Goal: Task Accomplishment & Management: Use online tool/utility

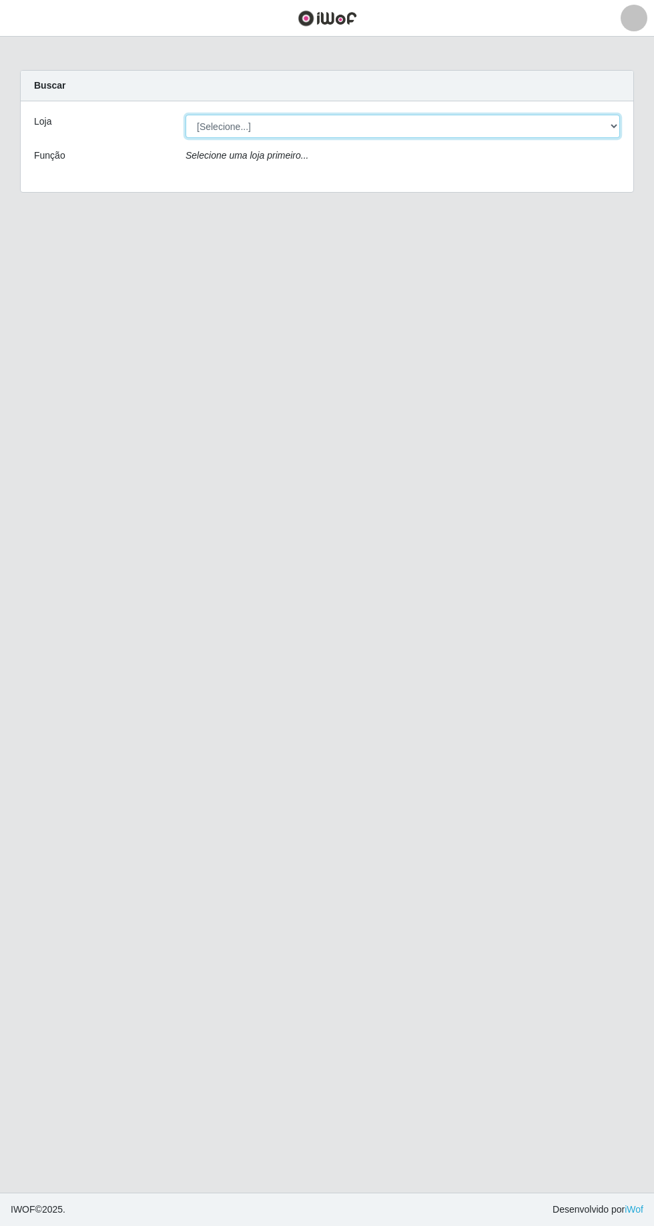
click at [619, 135] on select "[Selecione...] [GEOGRAPHIC_DATA] - [GEOGRAPHIC_DATA] - [GEOGRAPHIC_DATA] - [GEO…" at bounding box center [402, 126] width 434 height 23
select select "508"
click at [185, 115] on select "[Selecione...] [GEOGRAPHIC_DATA] - [GEOGRAPHIC_DATA] - [GEOGRAPHIC_DATA] - [GEO…" at bounding box center [402, 126] width 434 height 23
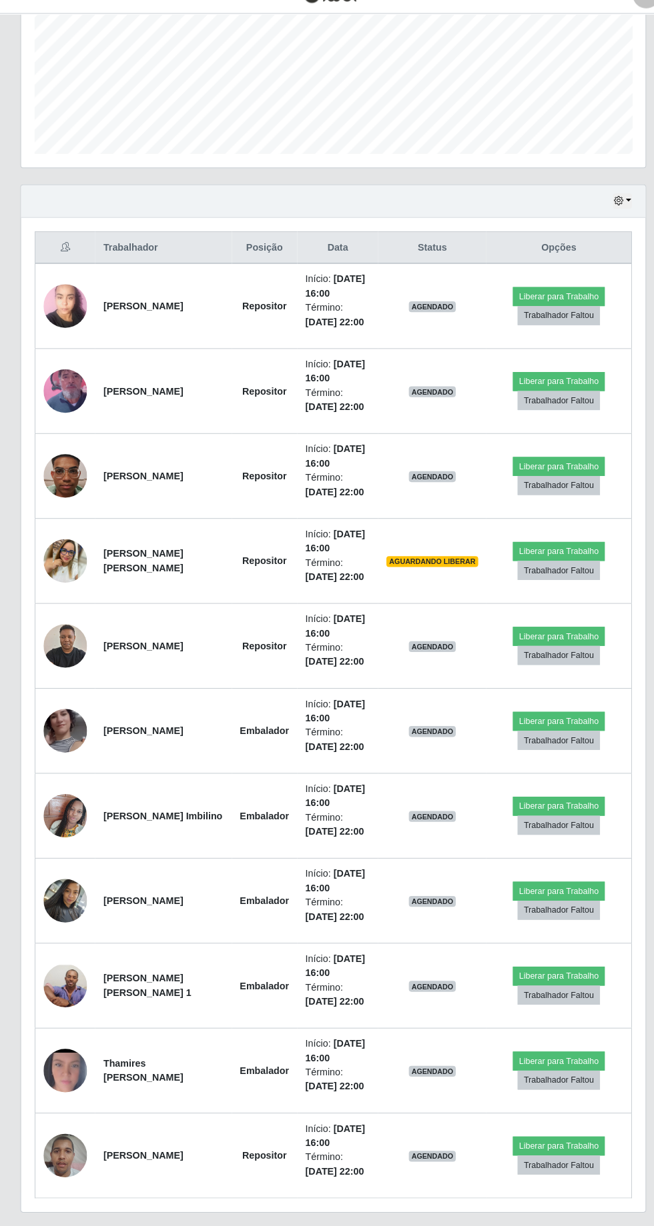
scroll to position [302, 0]
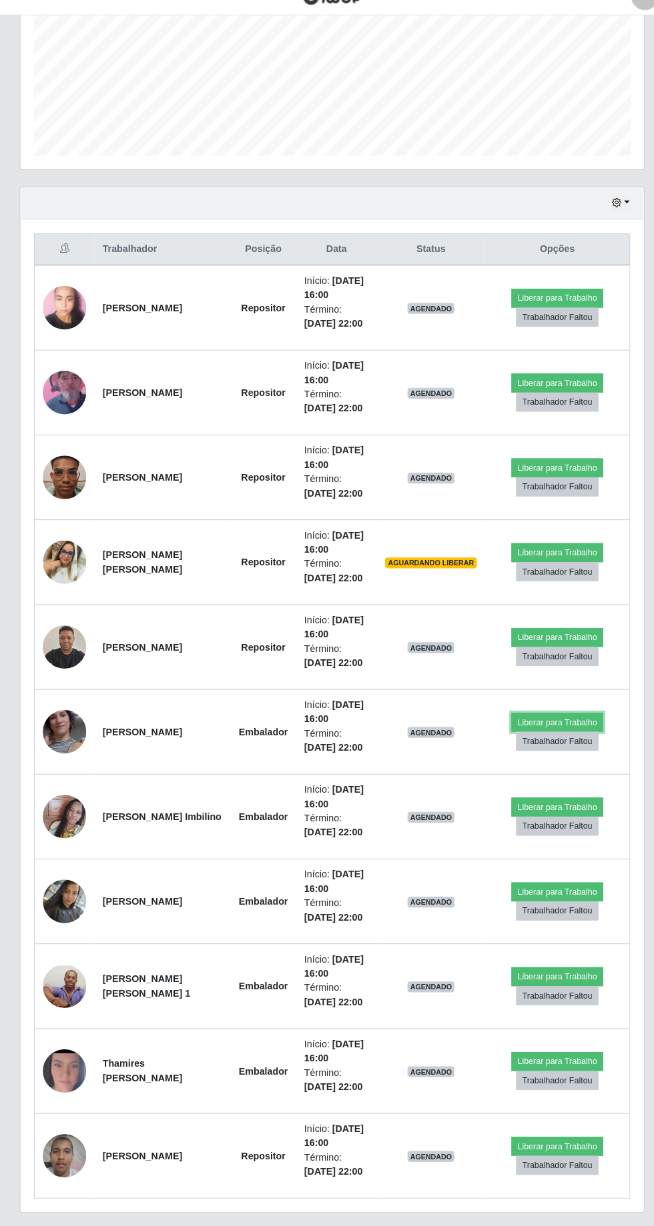
click at [562, 724] on button "Liberar para Trabalho" at bounding box center [548, 731] width 90 height 19
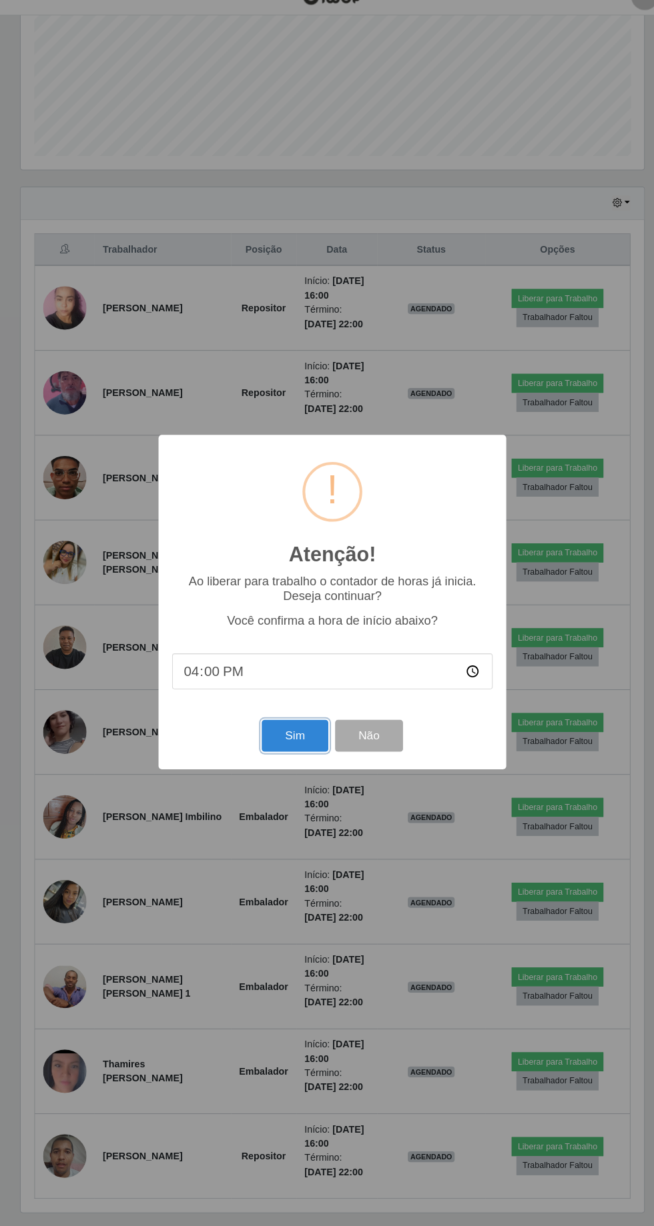
click at [305, 748] on button "Sim" at bounding box center [289, 744] width 65 height 31
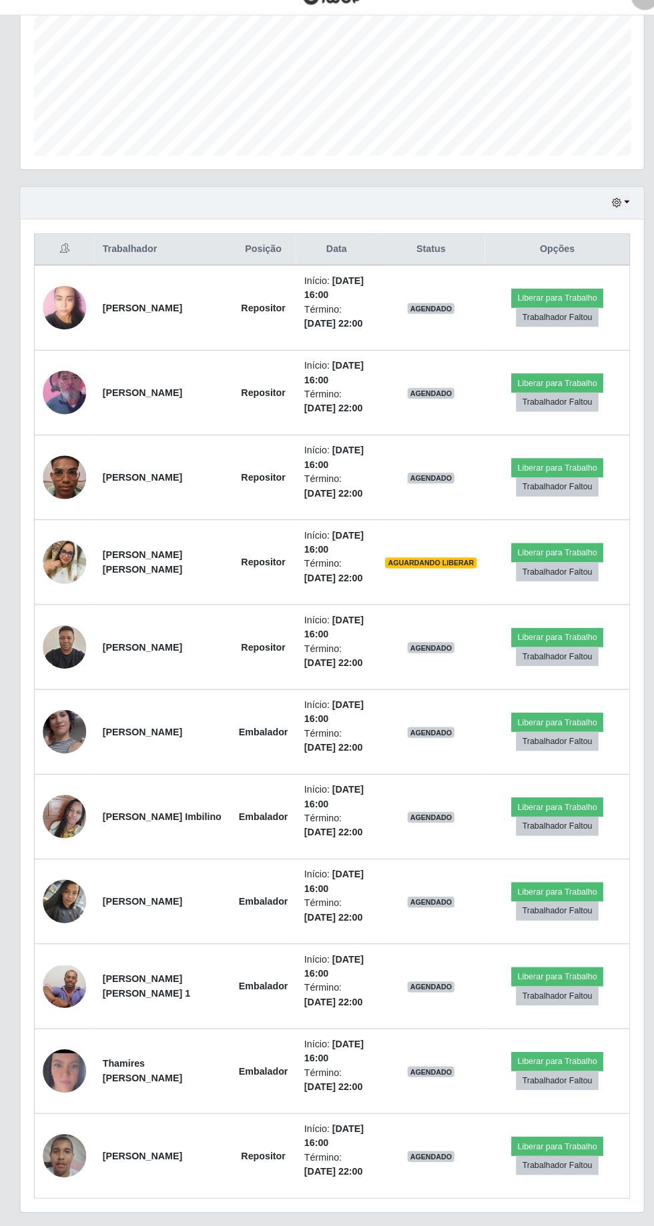
scroll to position [88, 0]
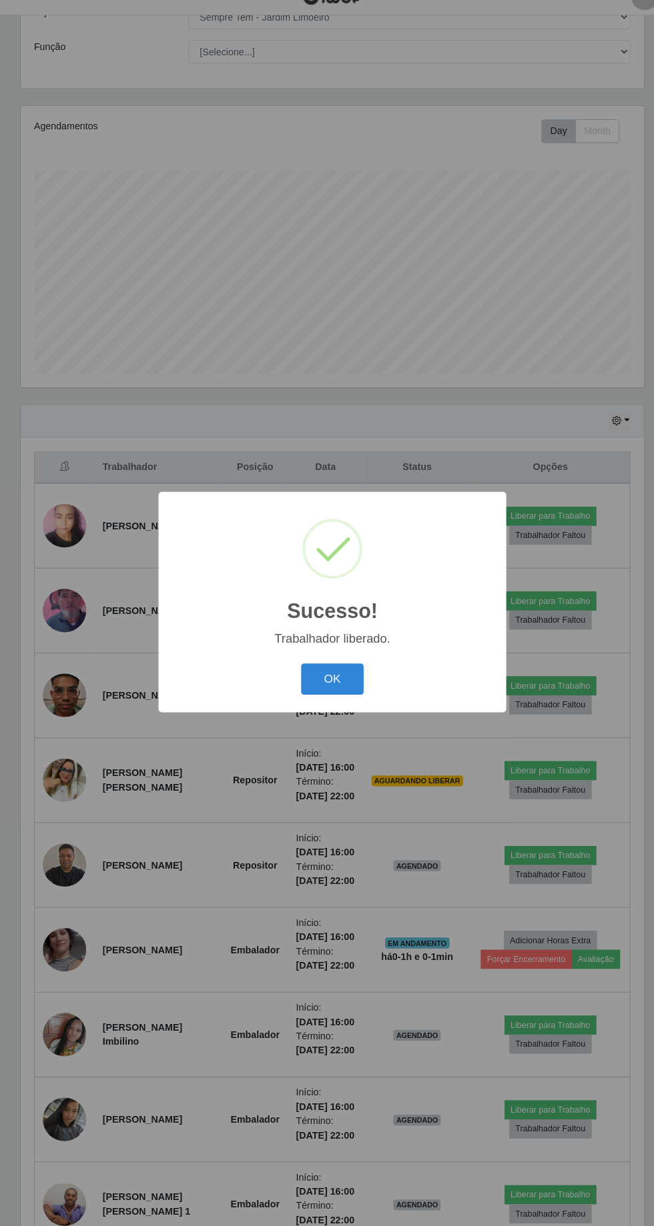
click at [341, 687] on button "OK" at bounding box center [327, 689] width 62 height 31
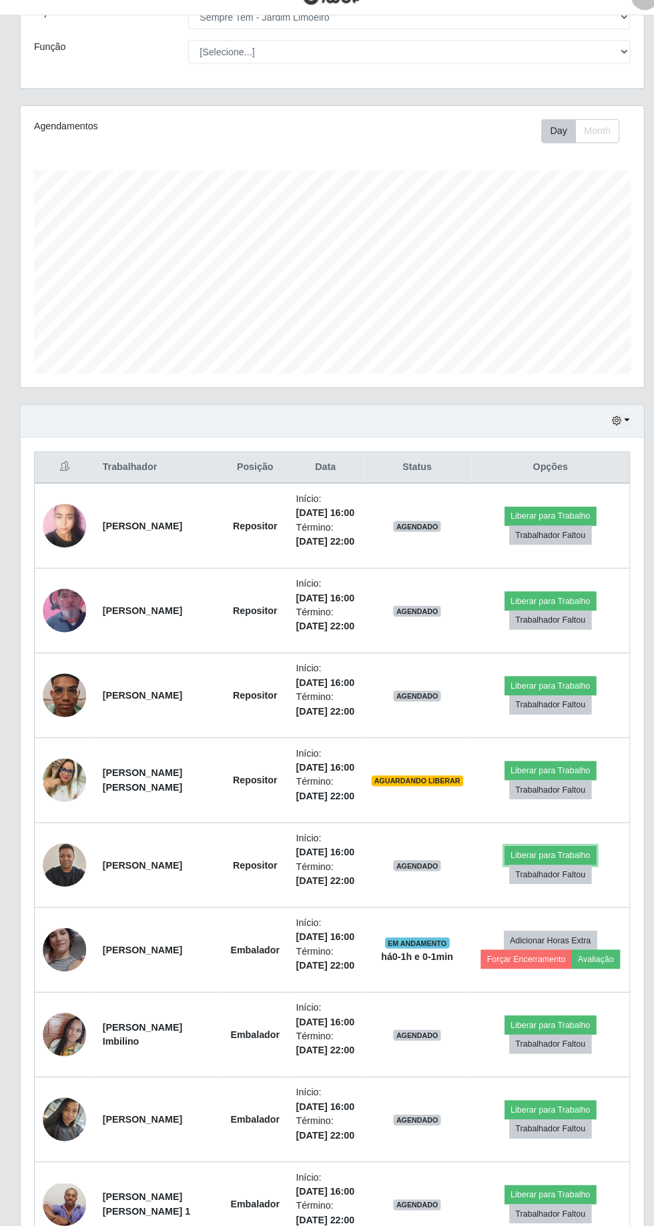
click at [566, 872] on button "Liberar para Trabalho" at bounding box center [541, 862] width 90 height 19
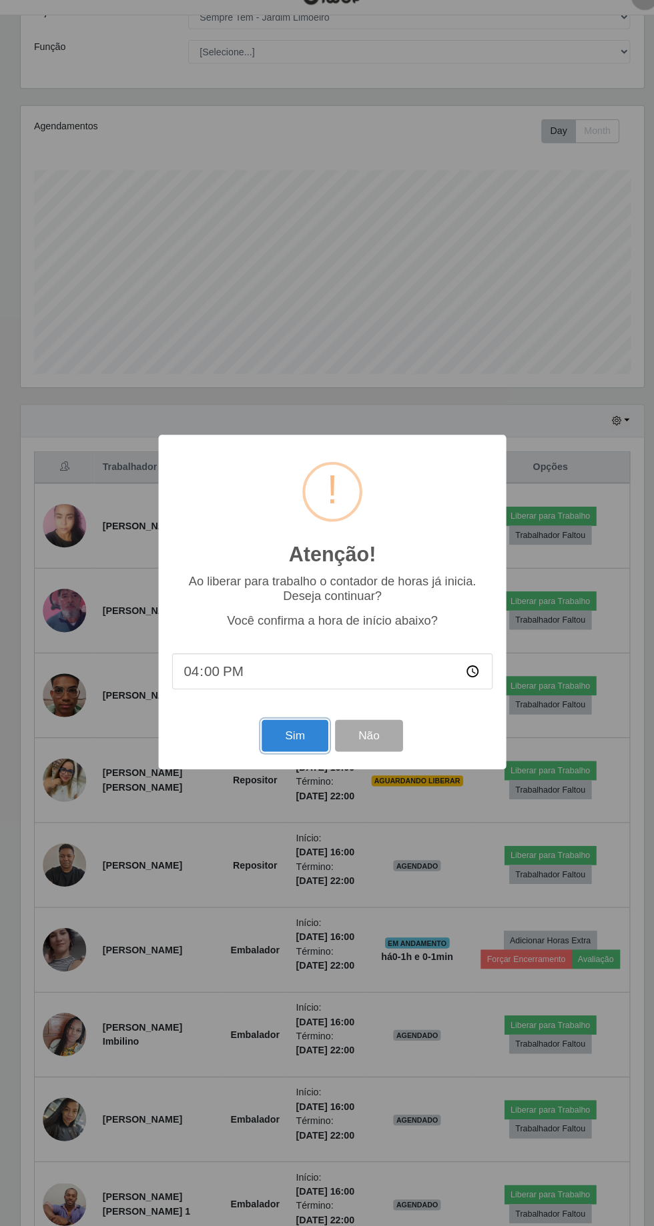
click at [301, 741] on button "Sim" at bounding box center [289, 744] width 65 height 31
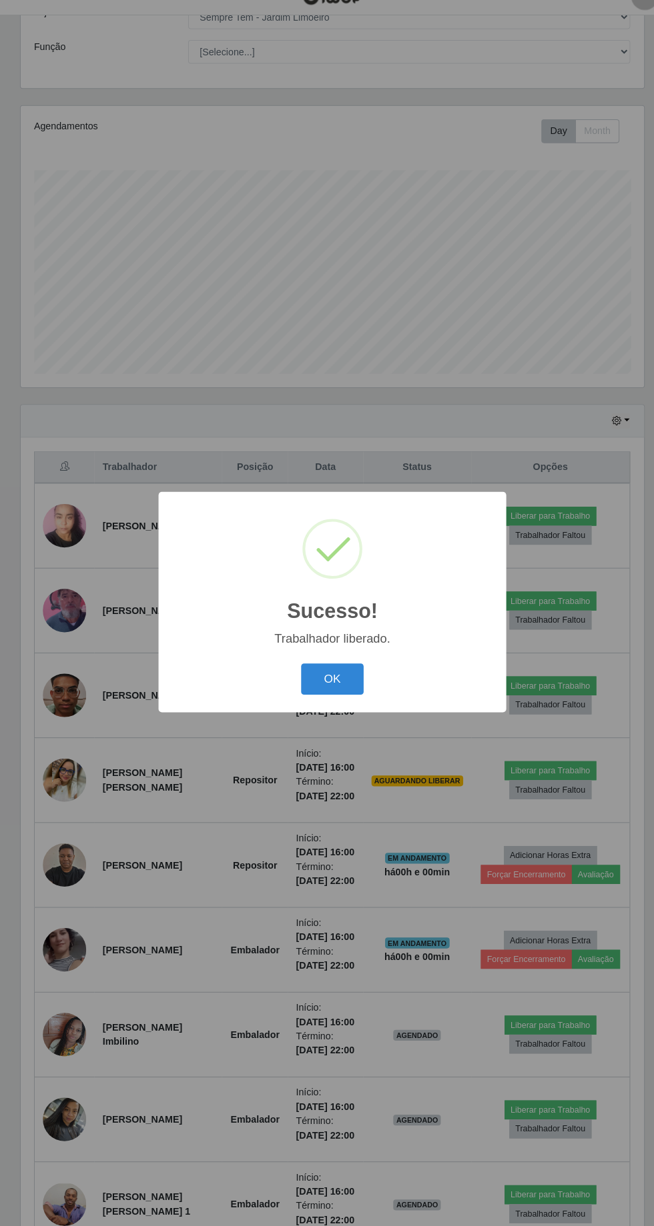
click at [349, 690] on button "OK" at bounding box center [327, 689] width 62 height 31
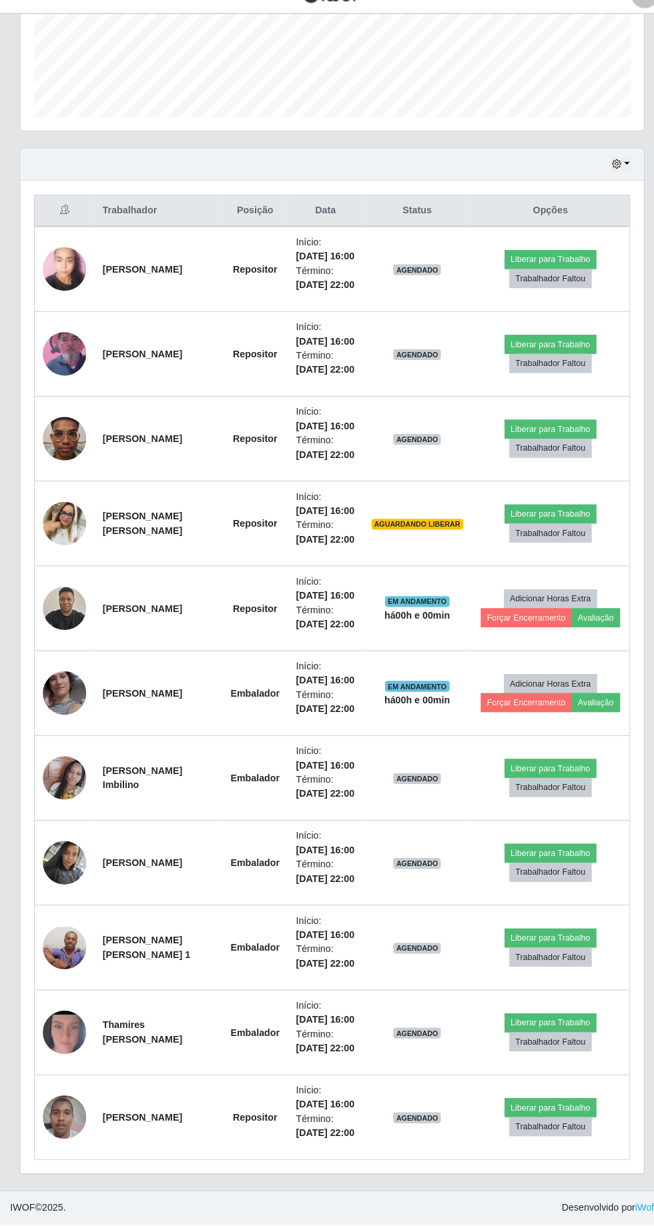
scroll to position [505, 0]
click at [558, 954] on button "Liberar para Trabalho" at bounding box center [541, 945] width 90 height 19
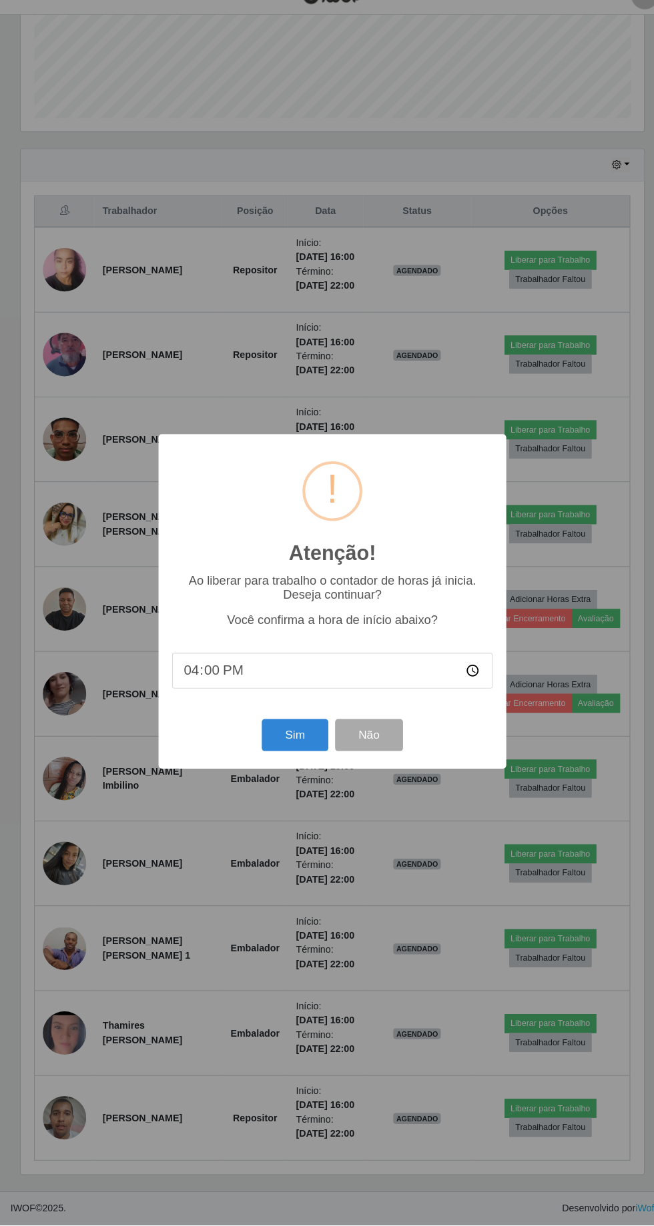
click at [551, 1016] on div "Atenção! × Ao liberar para trabalho o contador de horas já inicia. Deseja conti…" at bounding box center [327, 613] width 654 height 1226
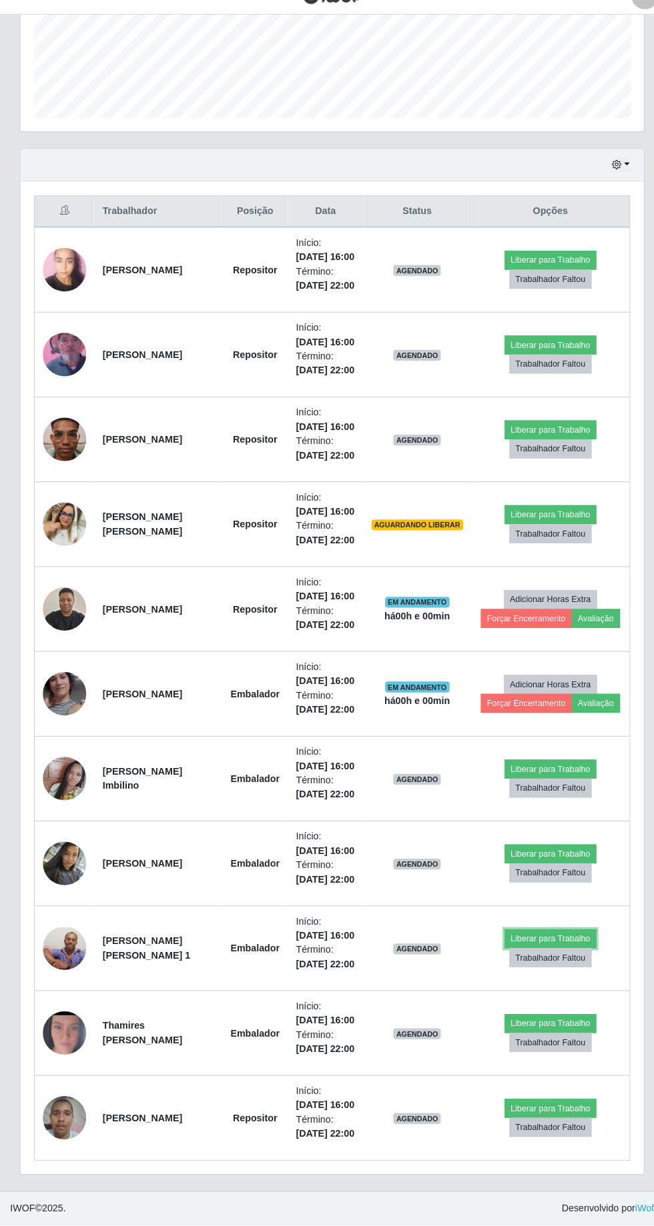
click at [550, 954] on button "Liberar para Trabalho" at bounding box center [541, 945] width 90 height 19
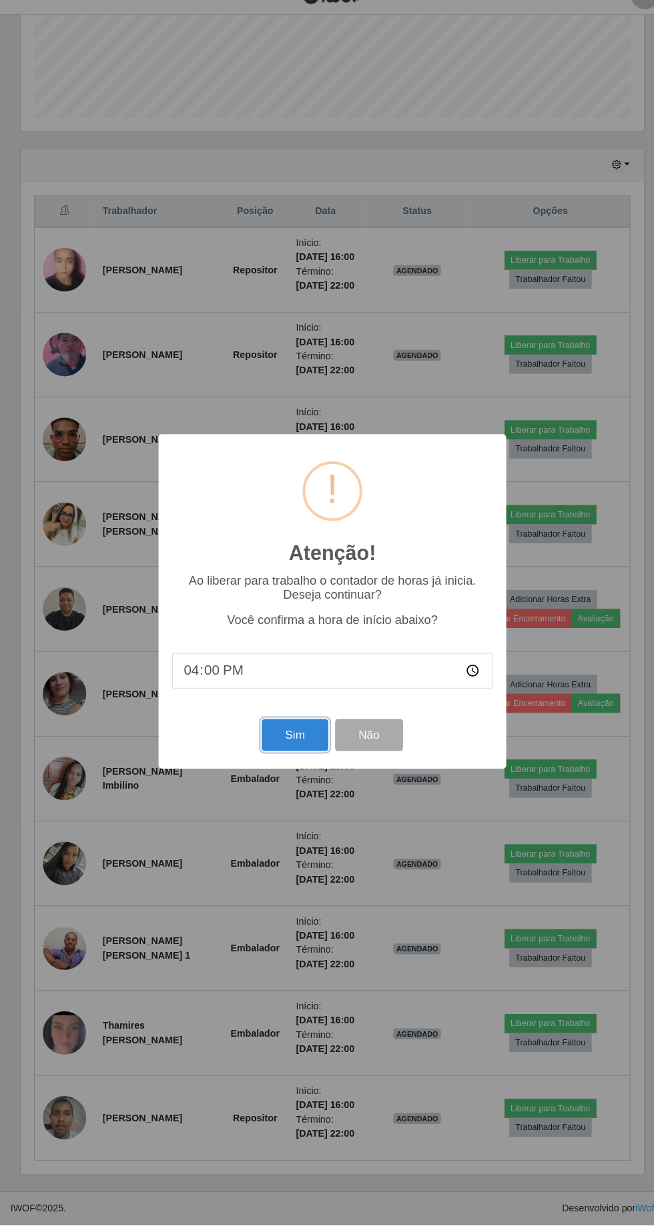
click at [302, 760] on button "Sim" at bounding box center [289, 744] width 65 height 31
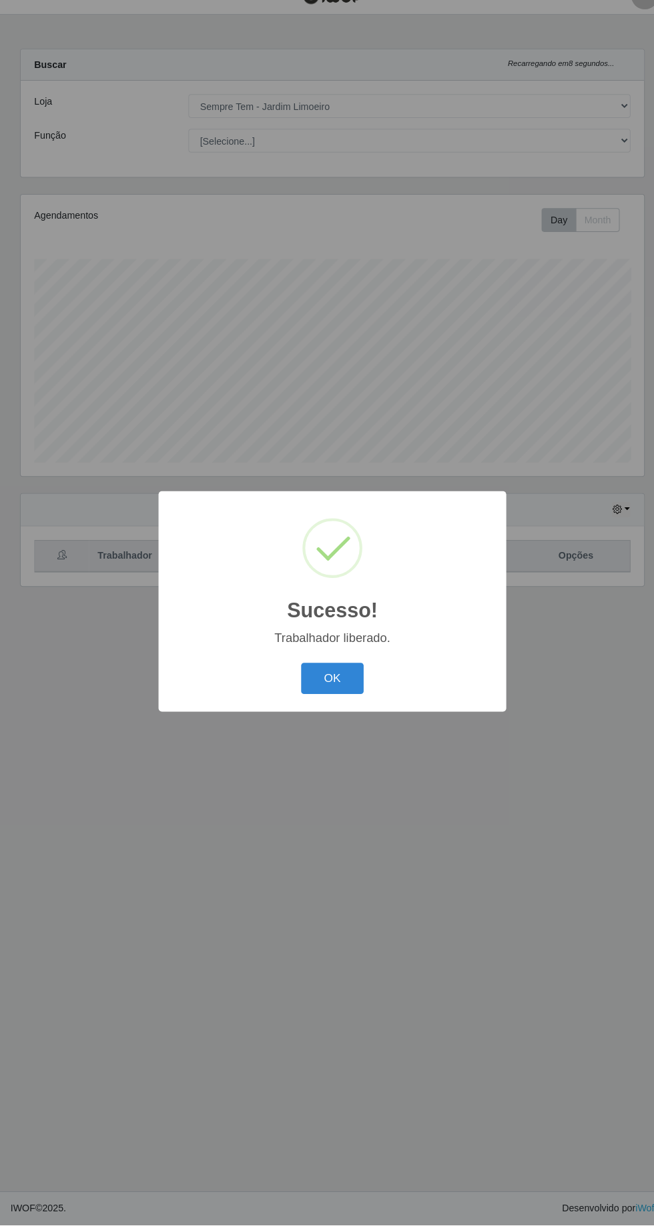
scroll to position [0, 0]
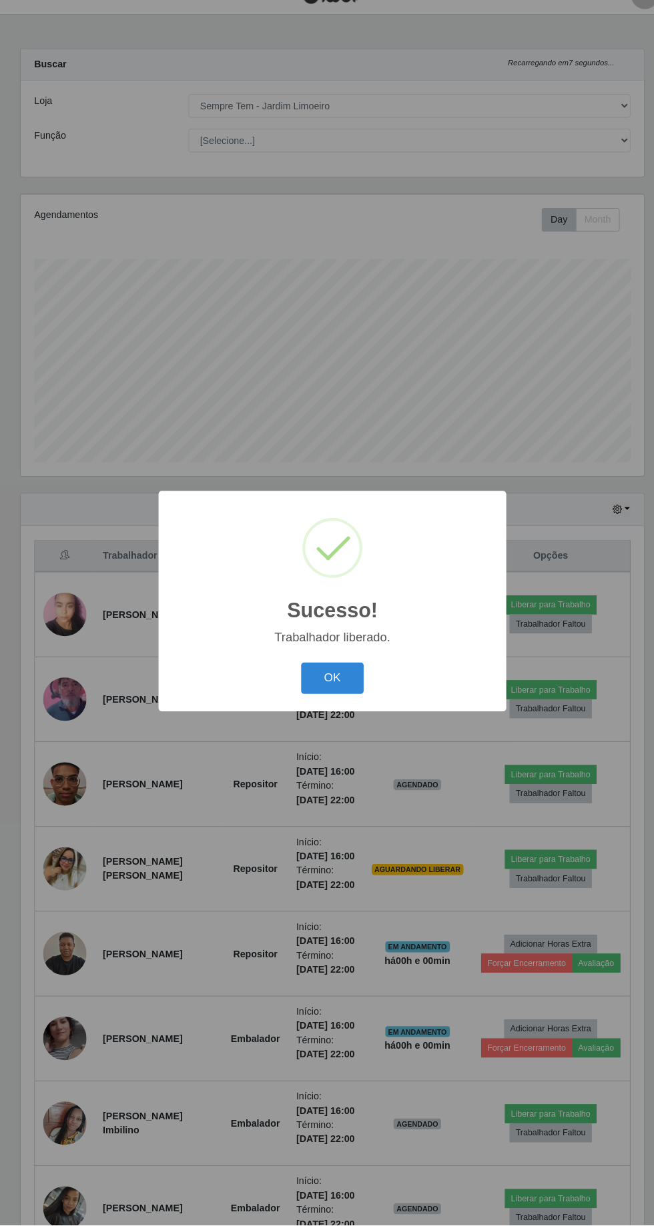
click at [345, 705] on button "OK" at bounding box center [327, 689] width 62 height 31
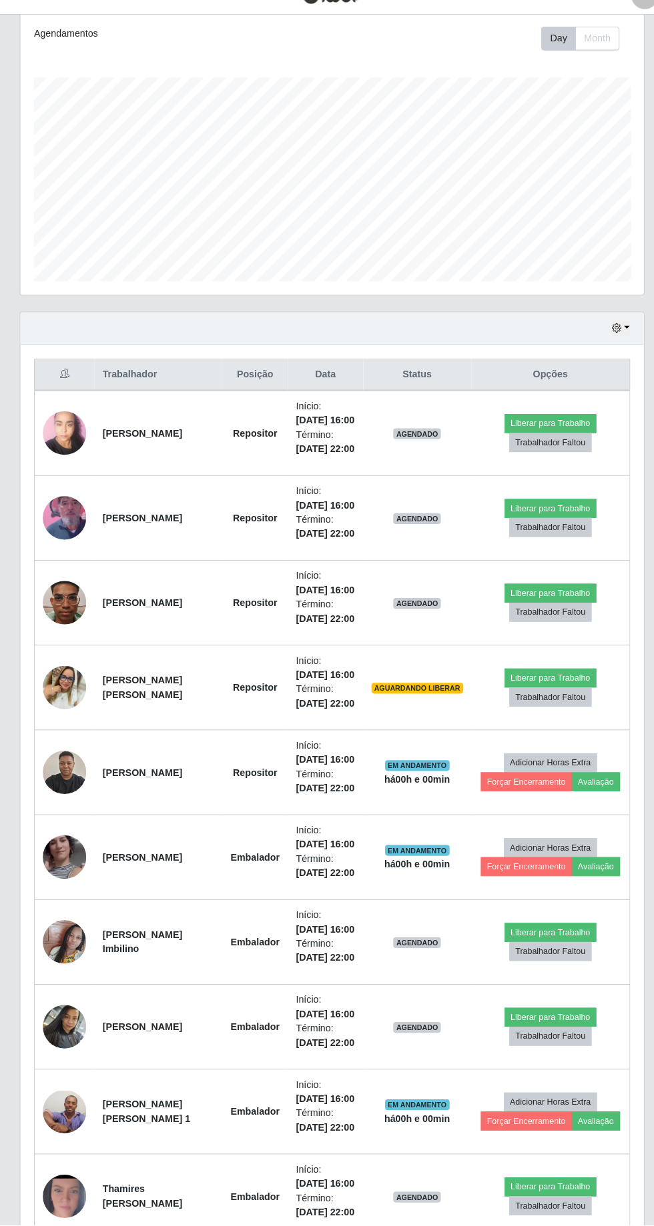
scroll to position [213, 0]
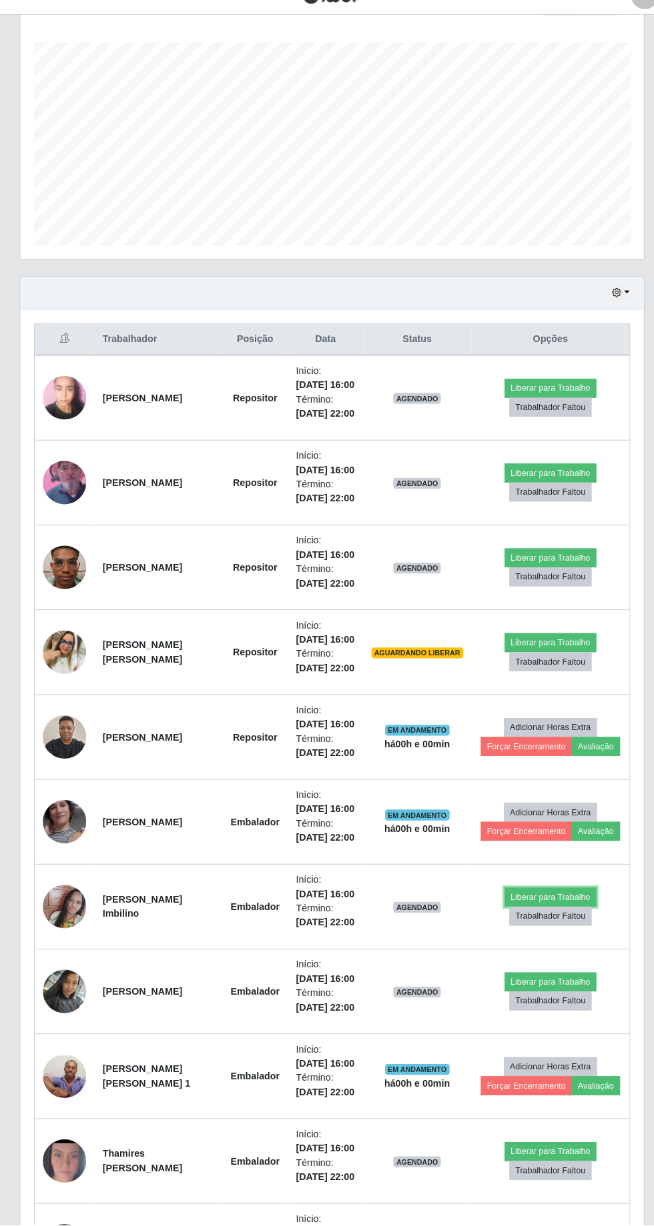
click at [542, 914] on button "Liberar para Trabalho" at bounding box center [541, 904] width 90 height 19
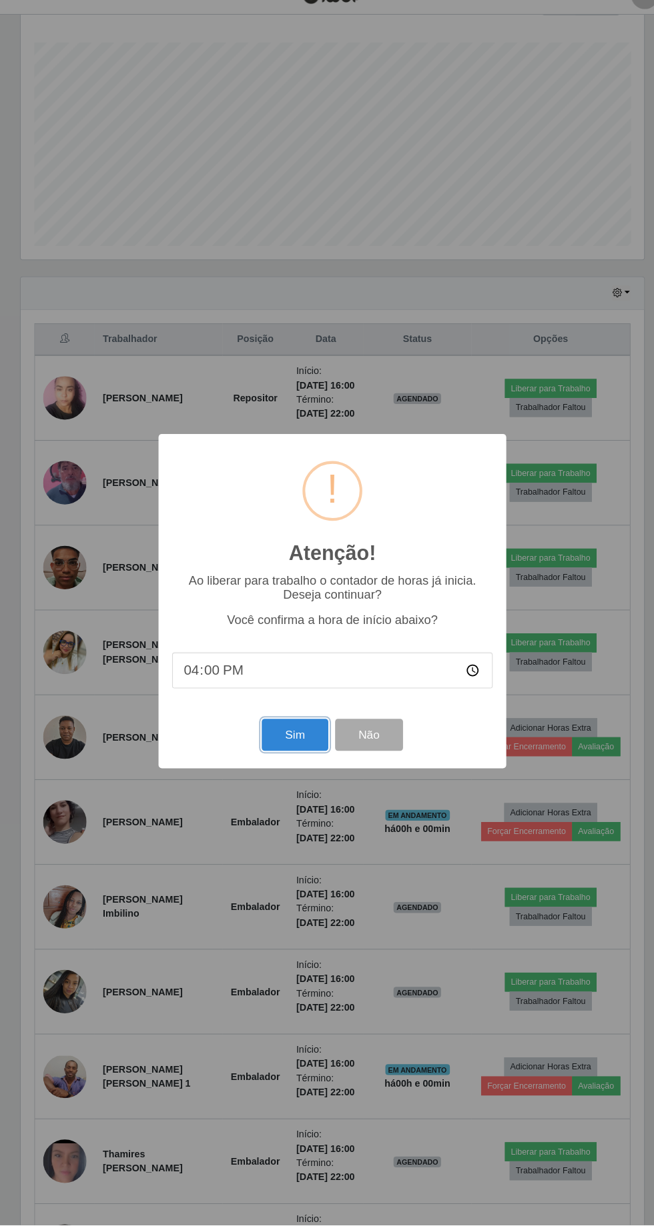
click at [299, 760] on button "Sim" at bounding box center [289, 744] width 65 height 31
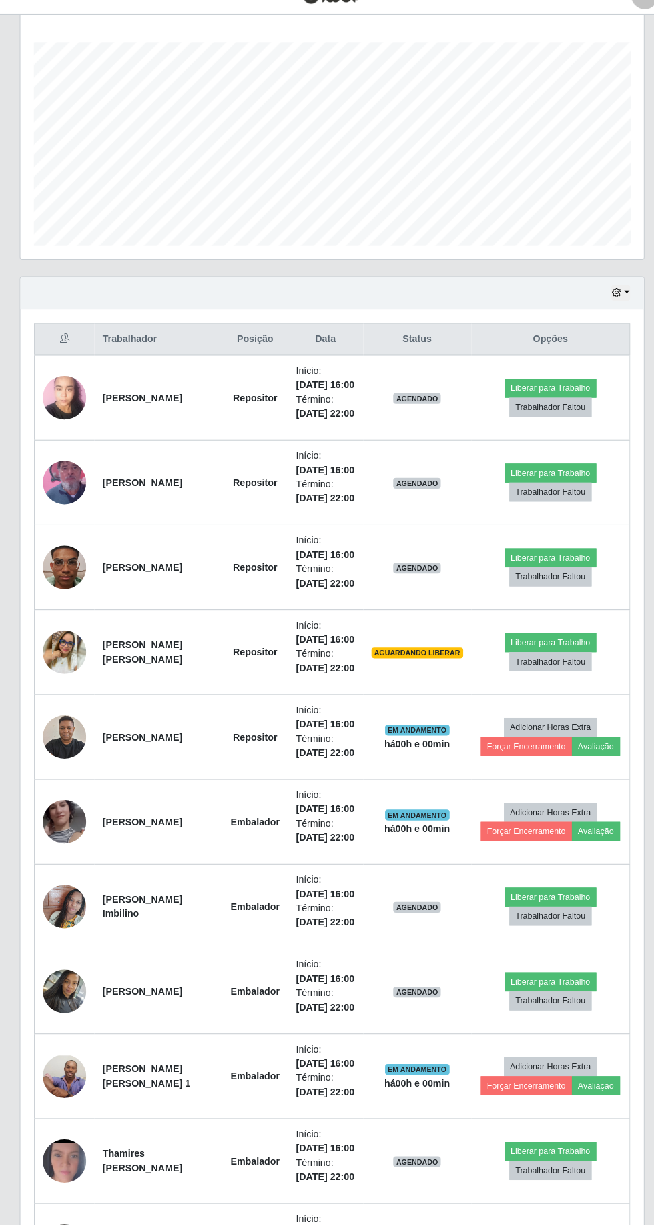
scroll to position [0, 0]
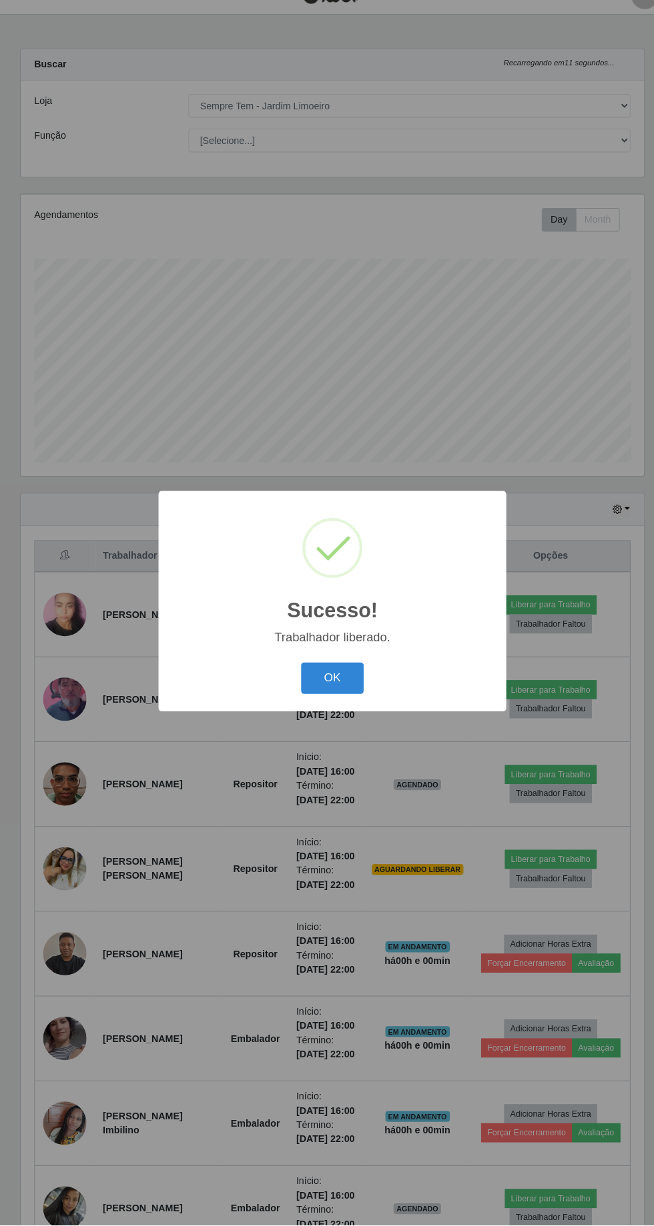
click at [332, 705] on button "OK" at bounding box center [327, 689] width 62 height 31
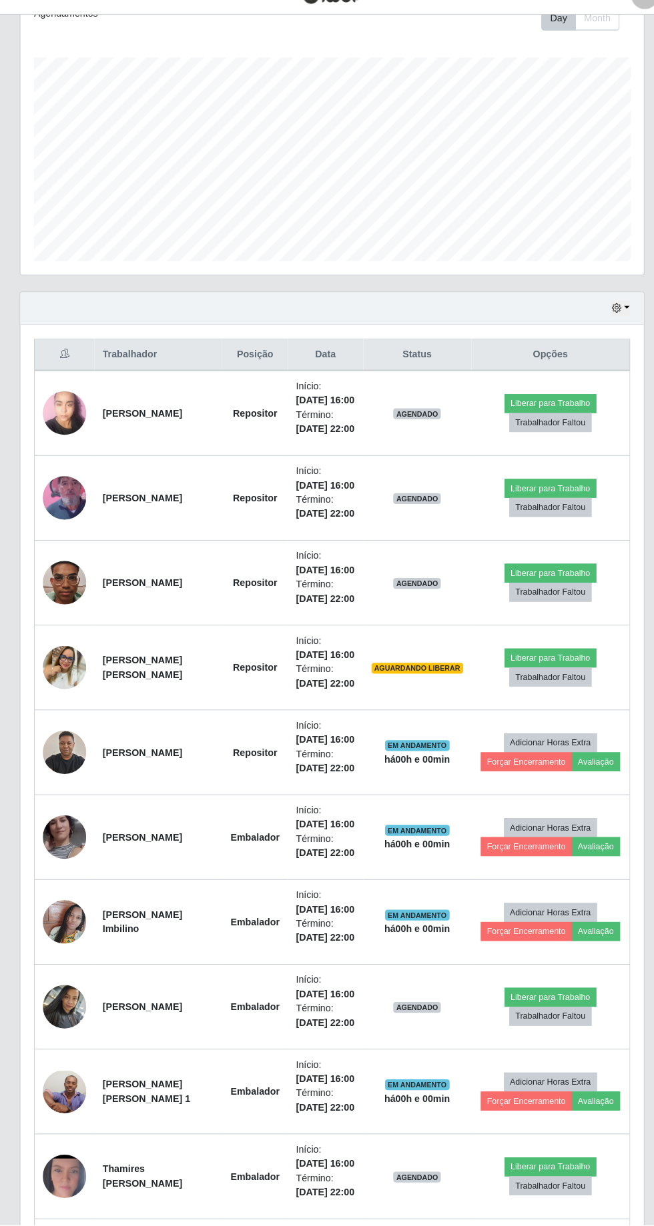
scroll to position [210, 0]
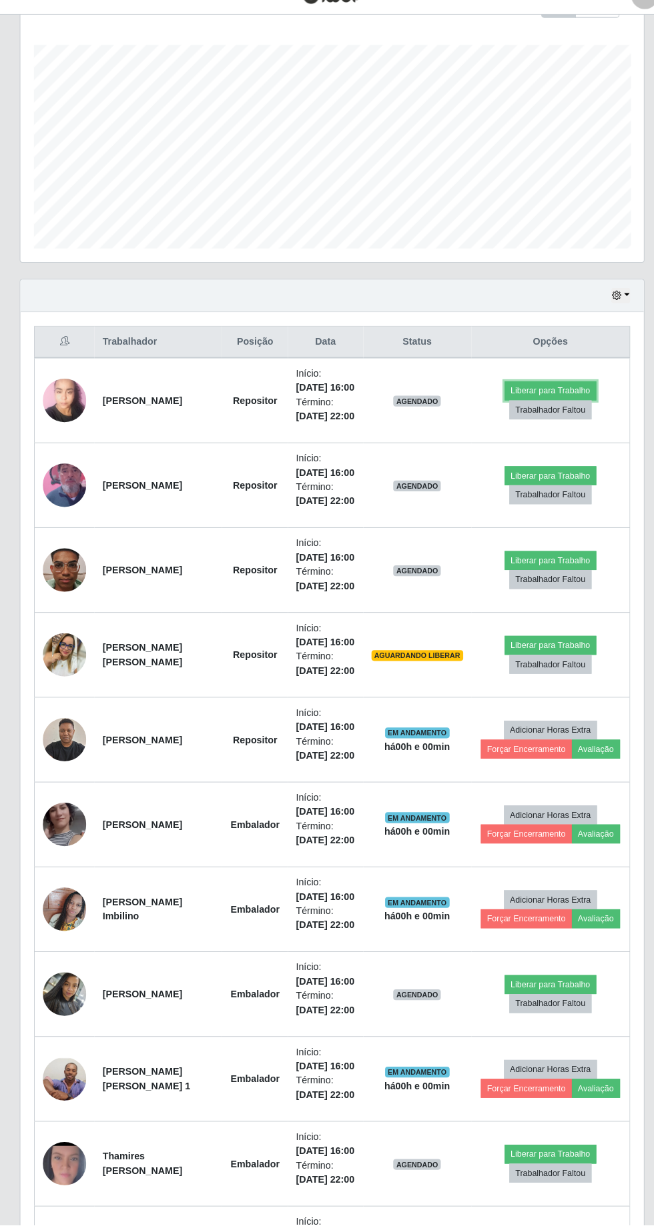
click at [537, 409] on button "Liberar para Trabalho" at bounding box center [541, 406] width 90 height 19
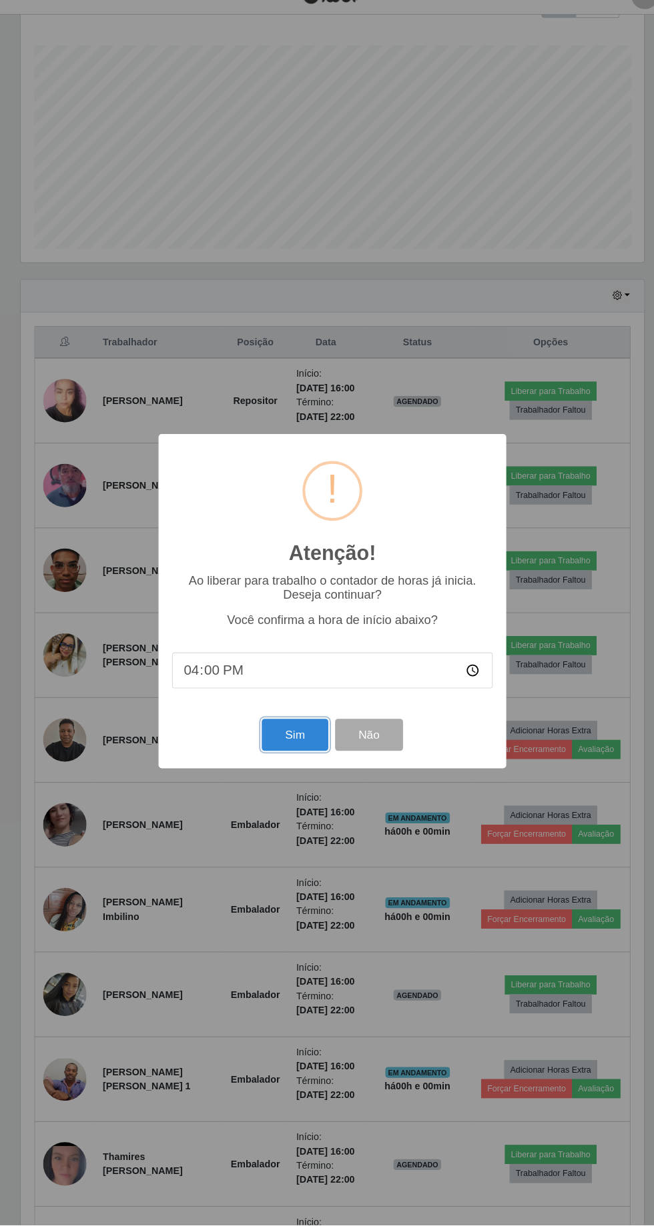
click at [289, 760] on button "Sim" at bounding box center [289, 744] width 65 height 31
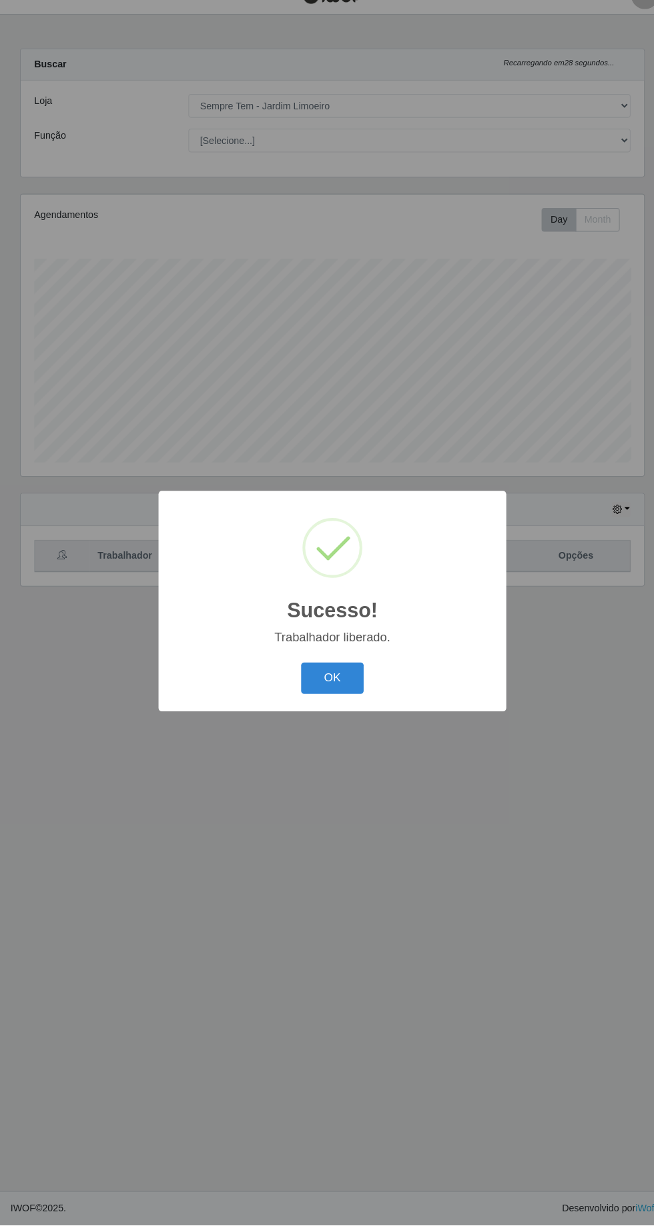
scroll to position [0, 0]
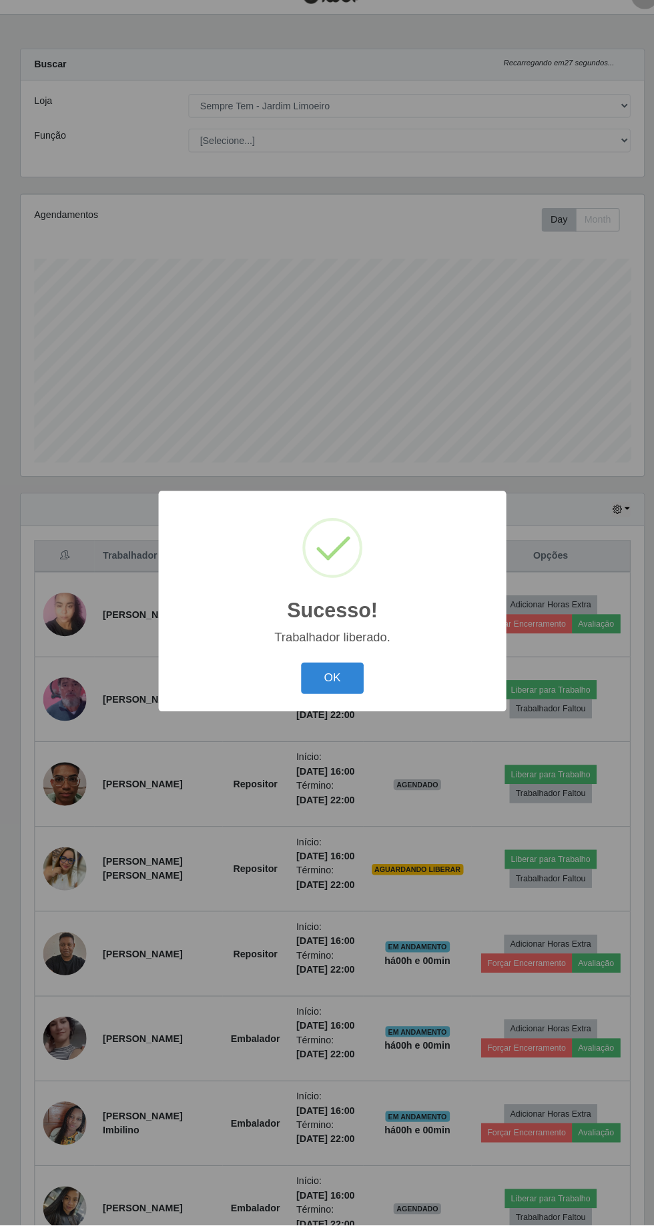
click at [326, 705] on button "OK" at bounding box center [327, 689] width 62 height 31
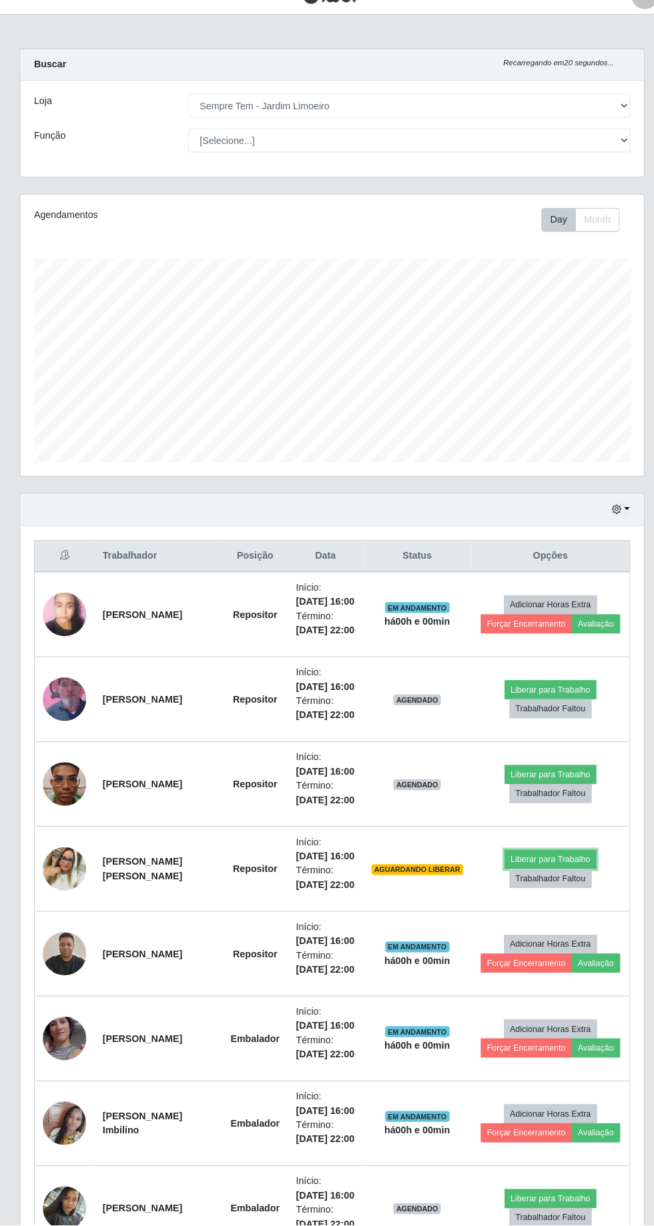
click at [551, 876] on button "Liberar para Trabalho" at bounding box center [541, 867] width 90 height 19
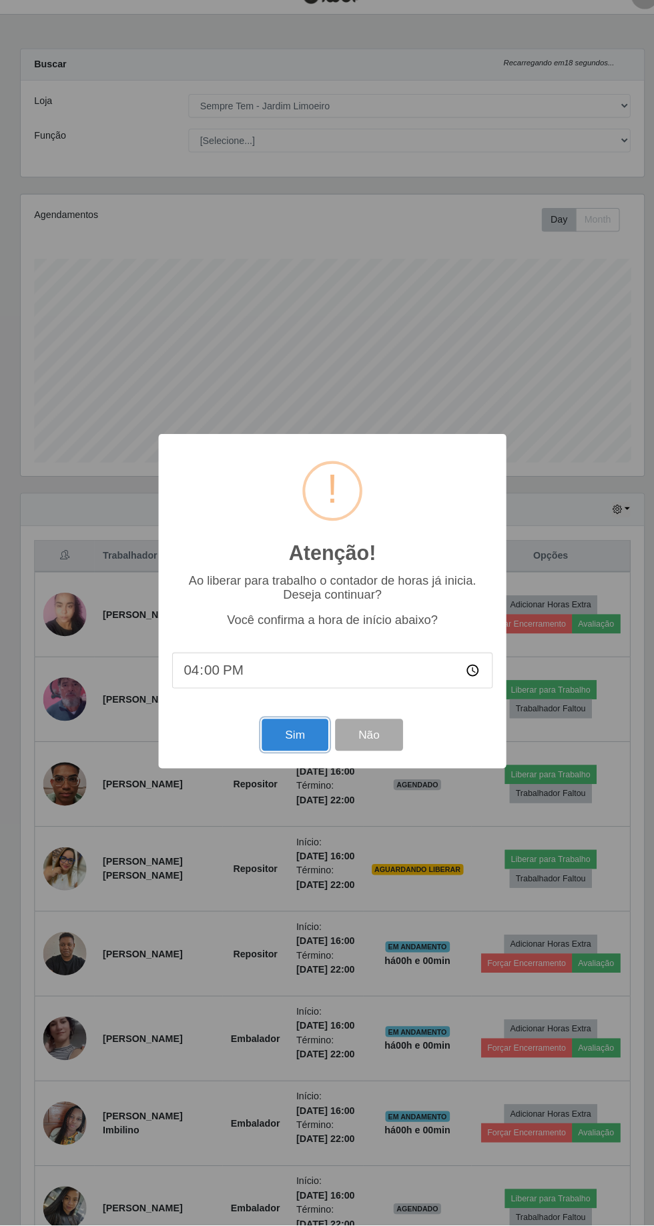
click at [292, 760] on button "Sim" at bounding box center [289, 744] width 65 height 31
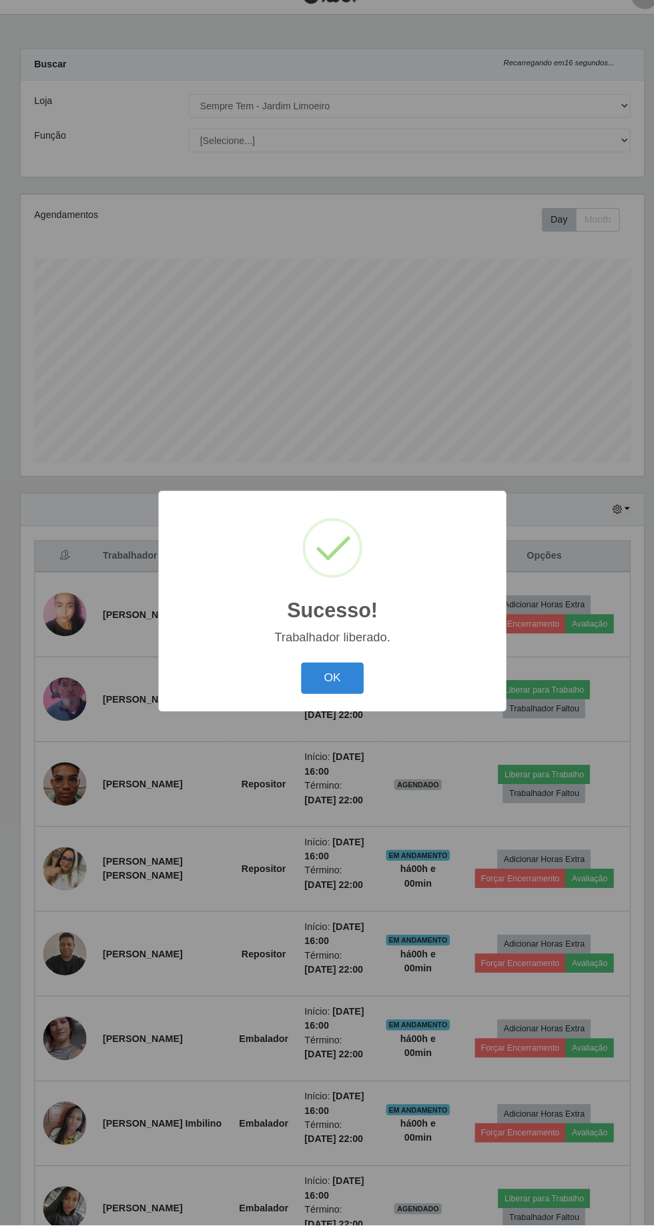
click at [326, 705] on button "OK" at bounding box center [327, 689] width 62 height 31
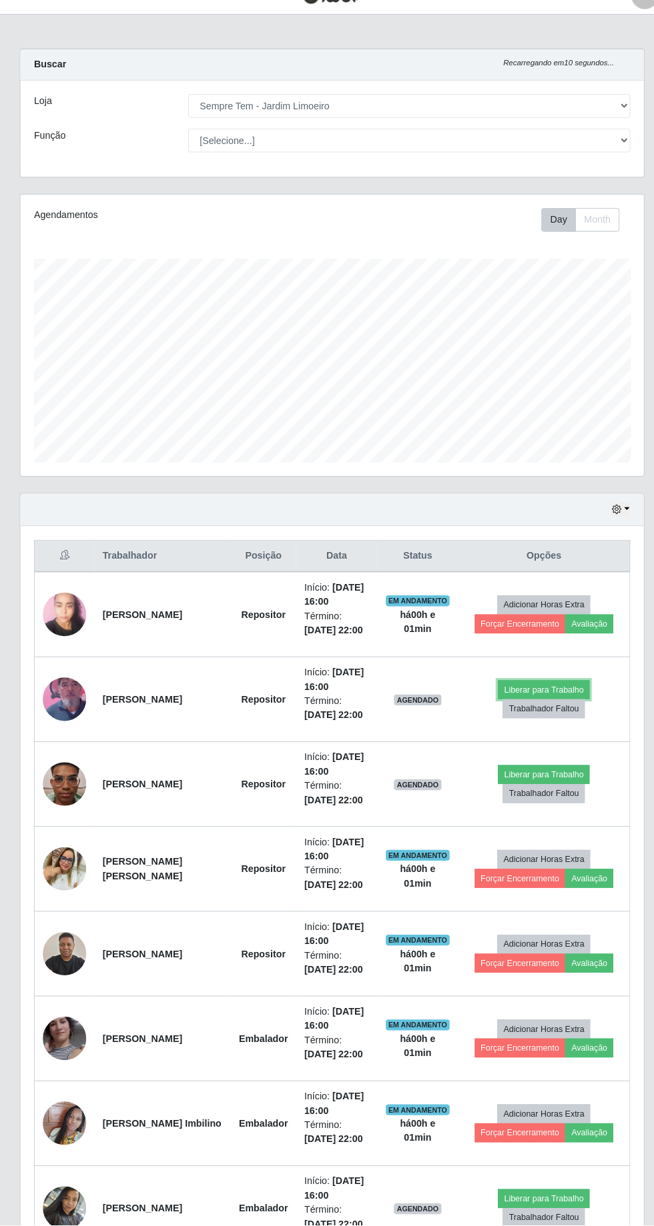
click at [544, 691] on button "Liberar para Trabalho" at bounding box center [534, 700] width 90 height 19
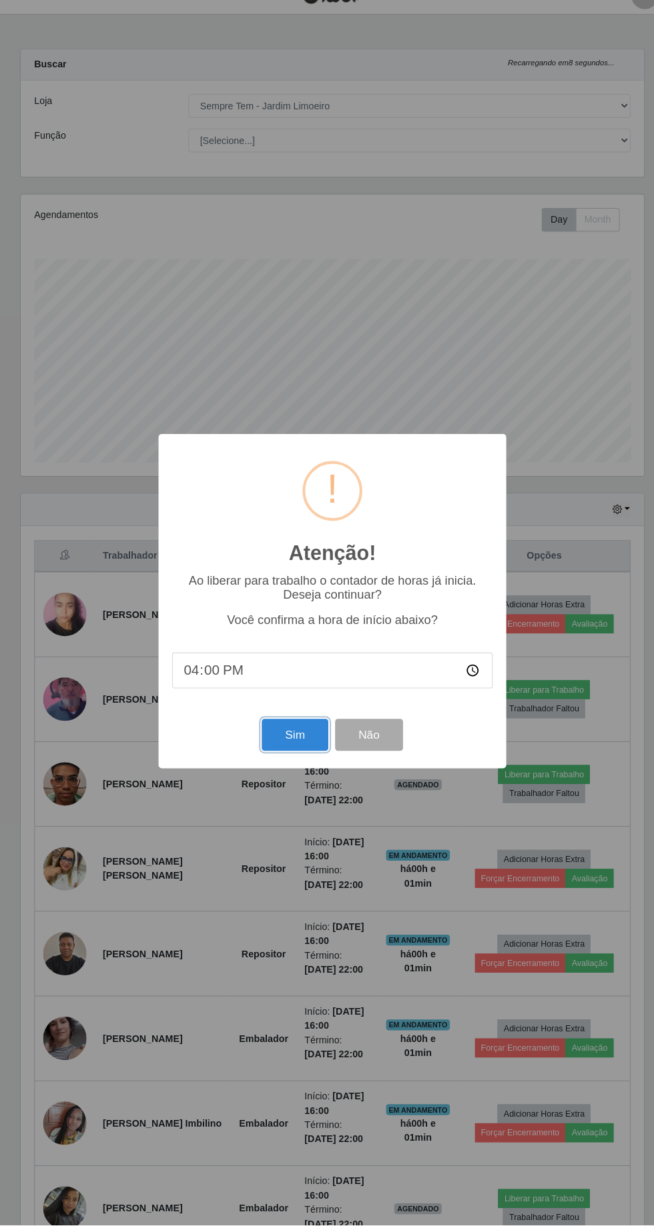
click at [302, 760] on button "Sim" at bounding box center [289, 744] width 65 height 31
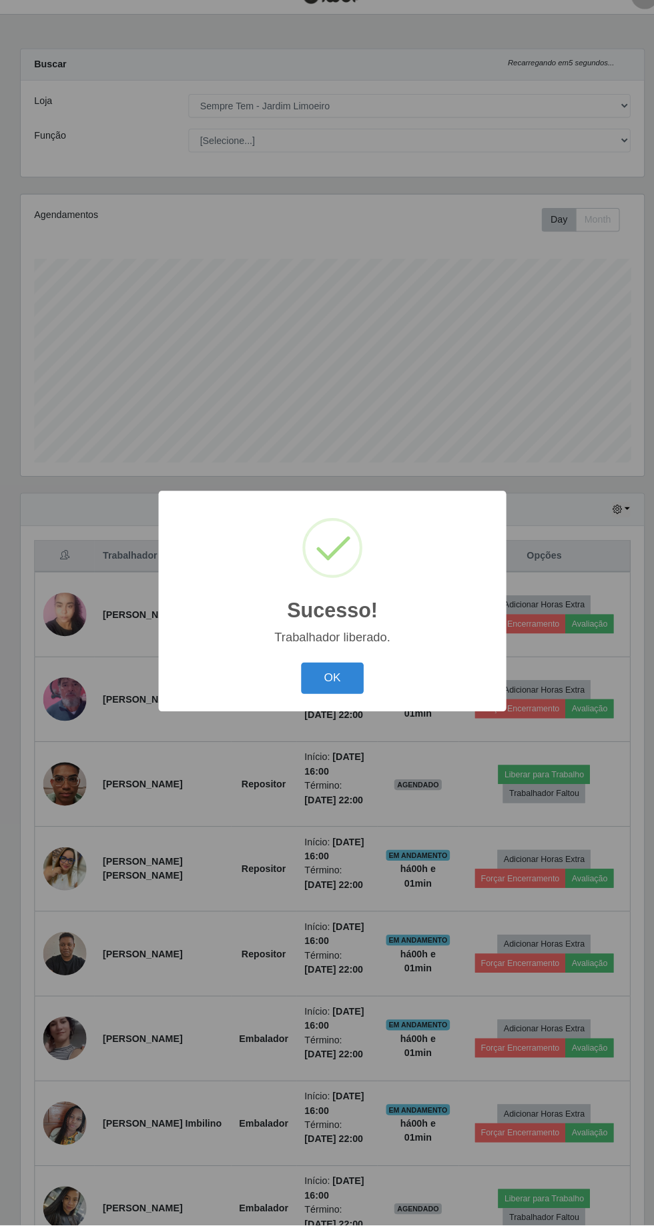
click at [340, 705] on button "OK" at bounding box center [327, 689] width 62 height 31
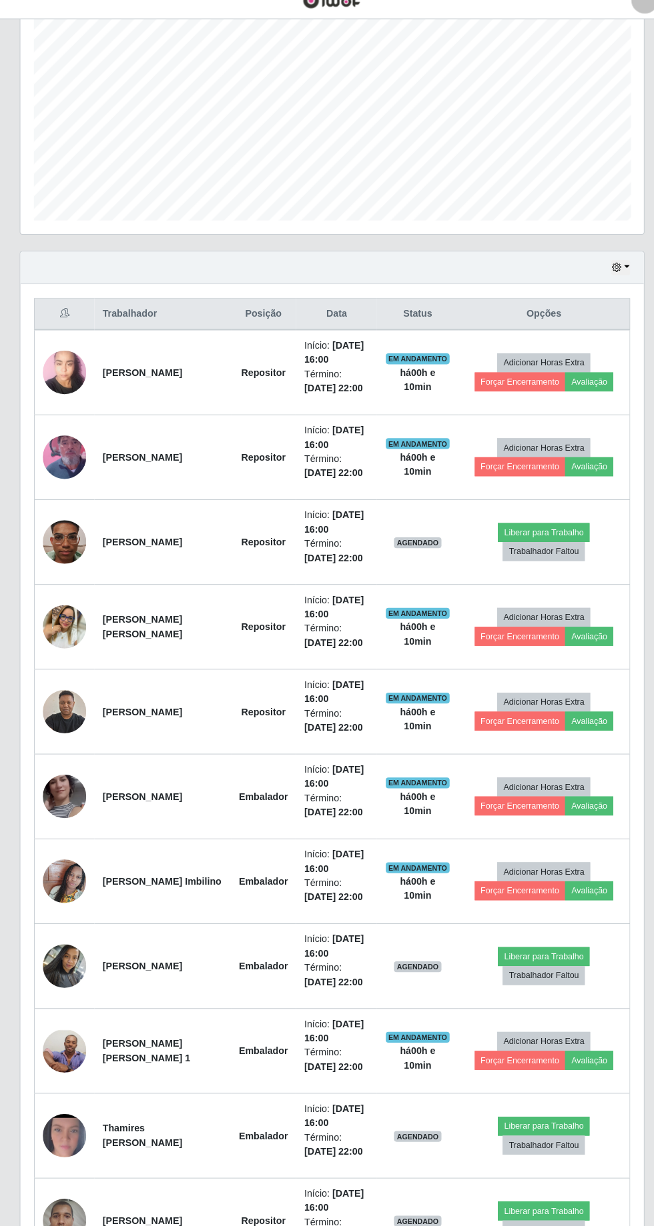
scroll to position [290, 0]
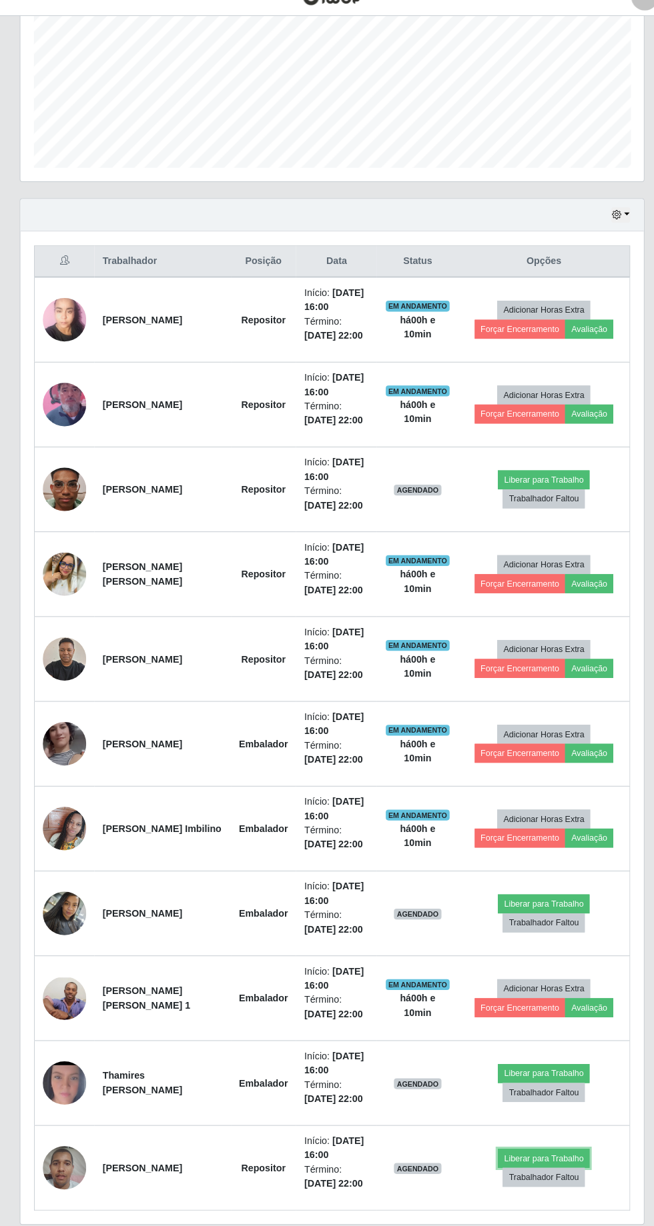
click at [560, 1153] on button "Liberar para Trabalho" at bounding box center [534, 1159] width 90 height 19
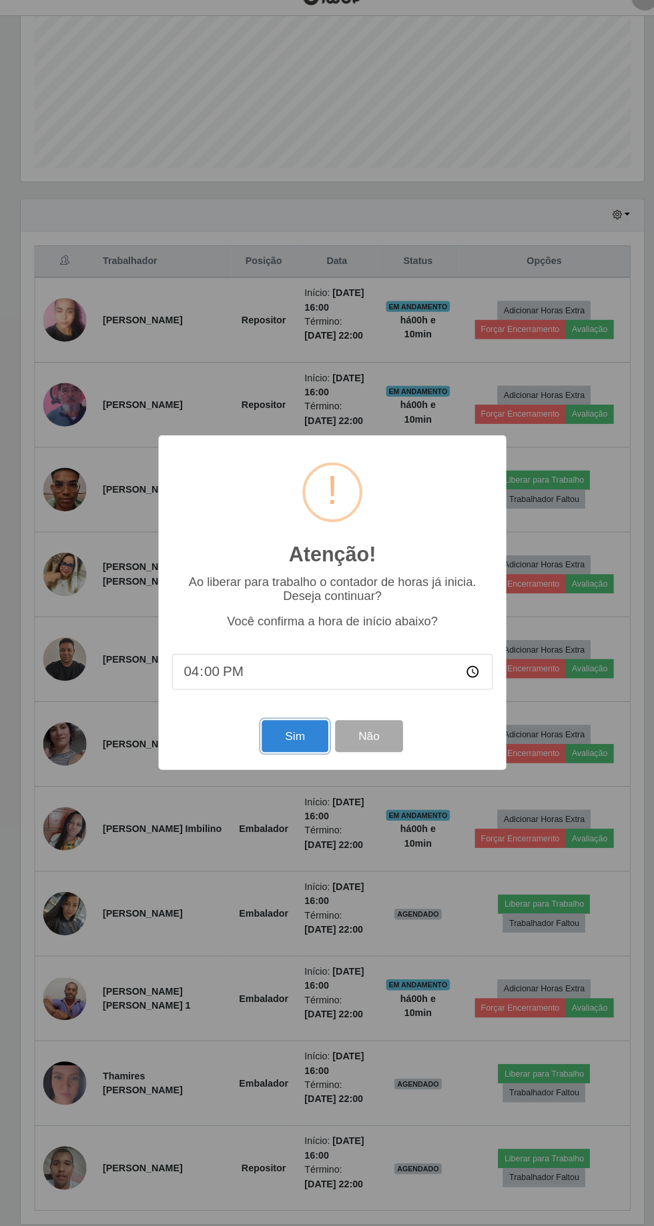
click at [301, 752] on button "Sim" at bounding box center [289, 744] width 65 height 31
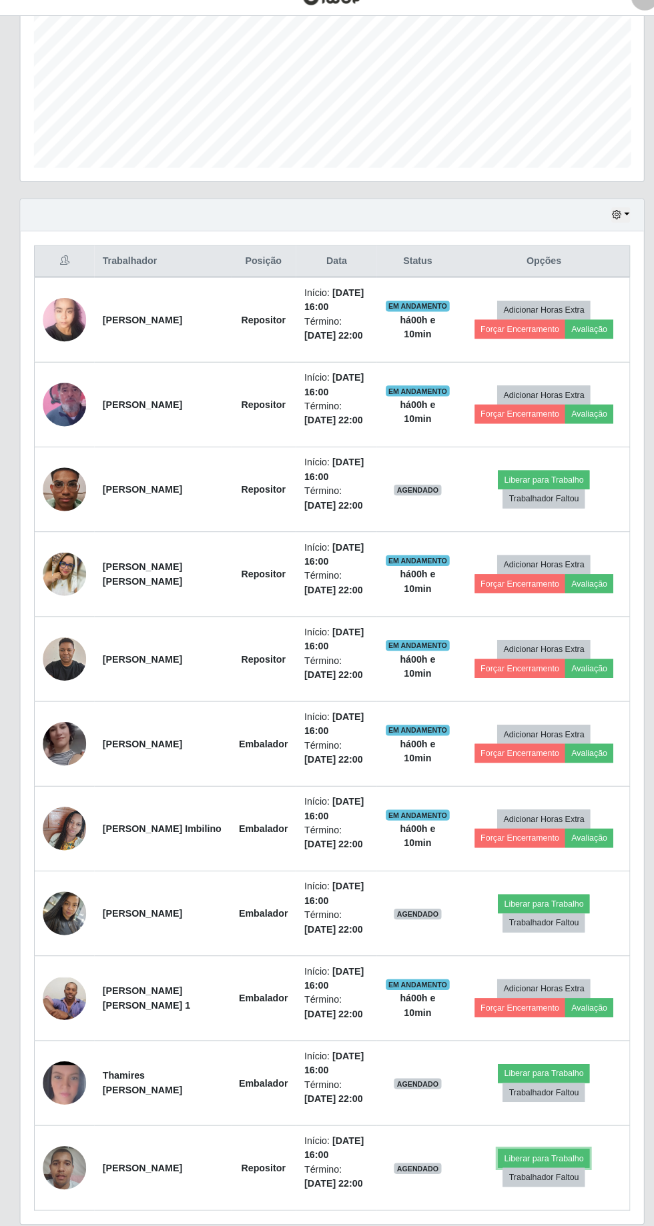
click at [566, 1155] on button "Liberar para Trabalho" at bounding box center [534, 1159] width 90 height 19
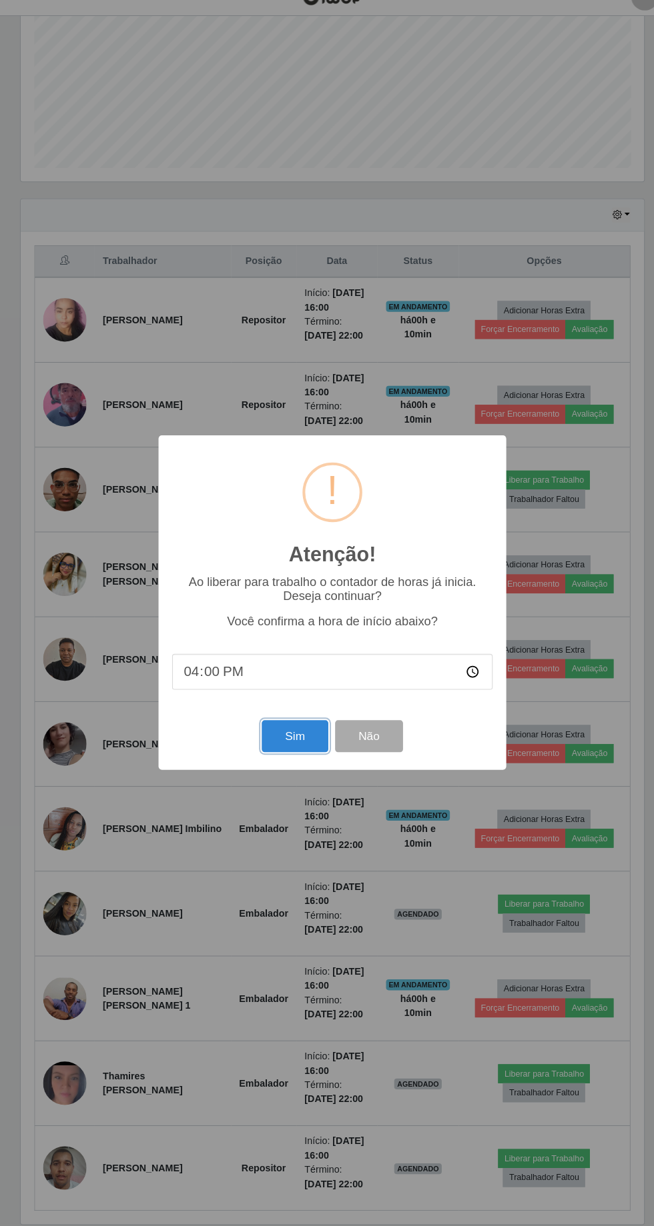
click at [311, 744] on button "Sim" at bounding box center [289, 744] width 65 height 31
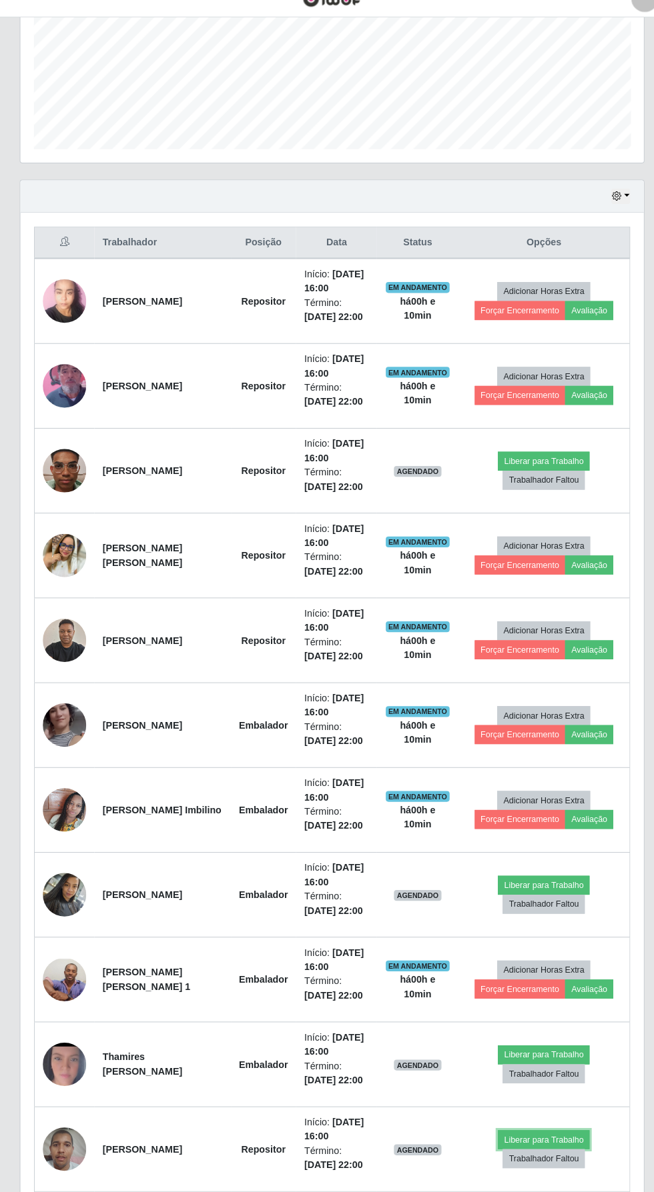
scroll to position [325, 0]
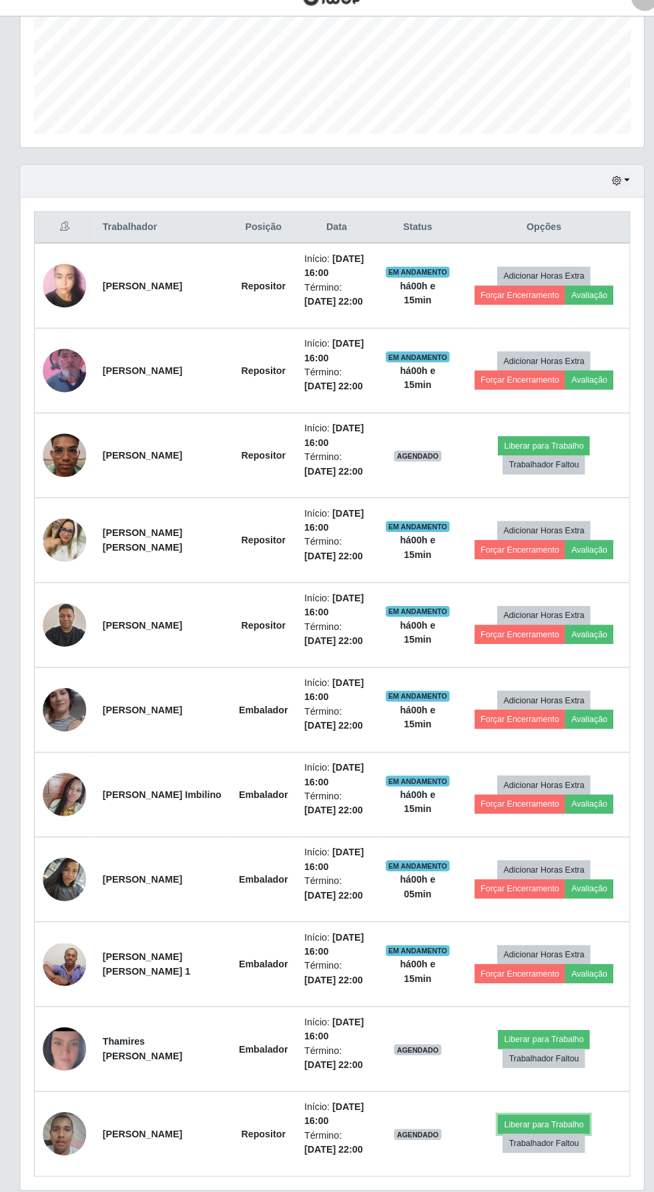
click at [550, 1116] on button "Liberar para Trabalho" at bounding box center [534, 1125] width 90 height 19
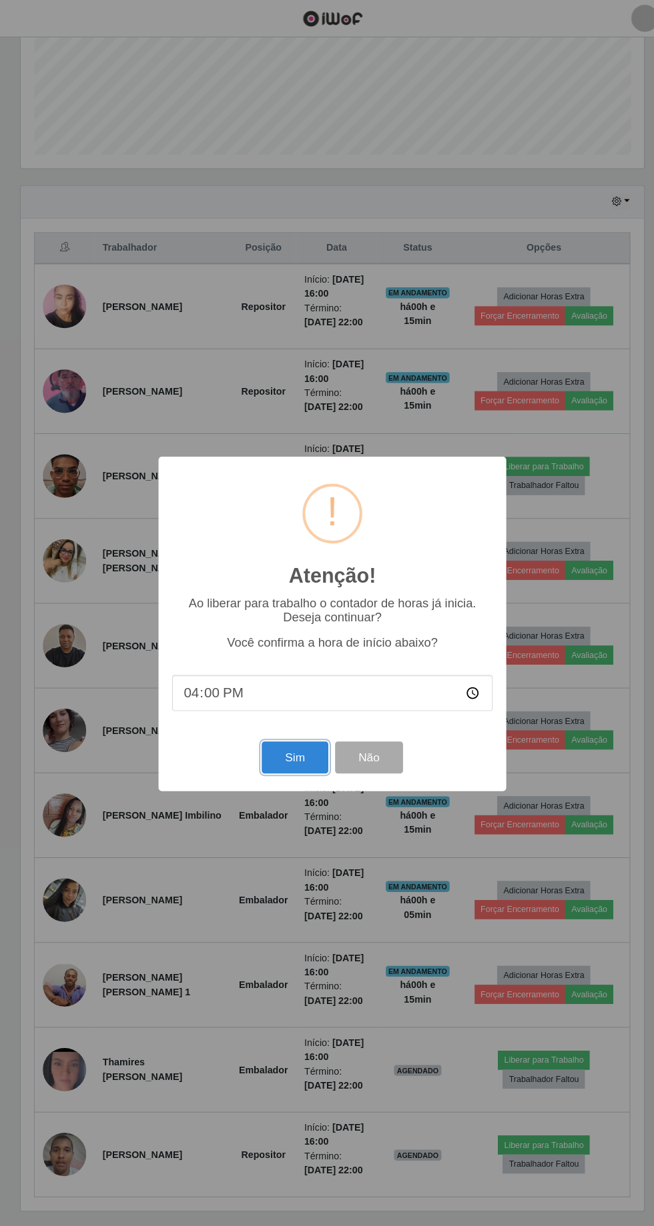
click at [306, 749] on button "Sim" at bounding box center [289, 744] width 65 height 31
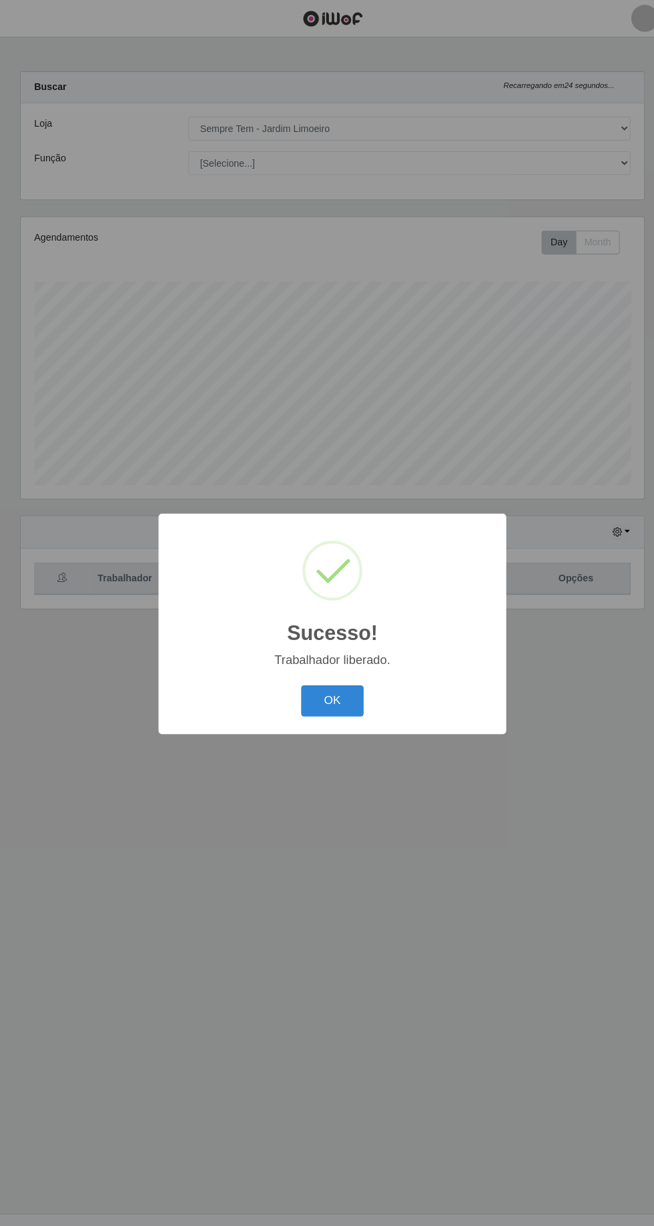
scroll to position [88, 0]
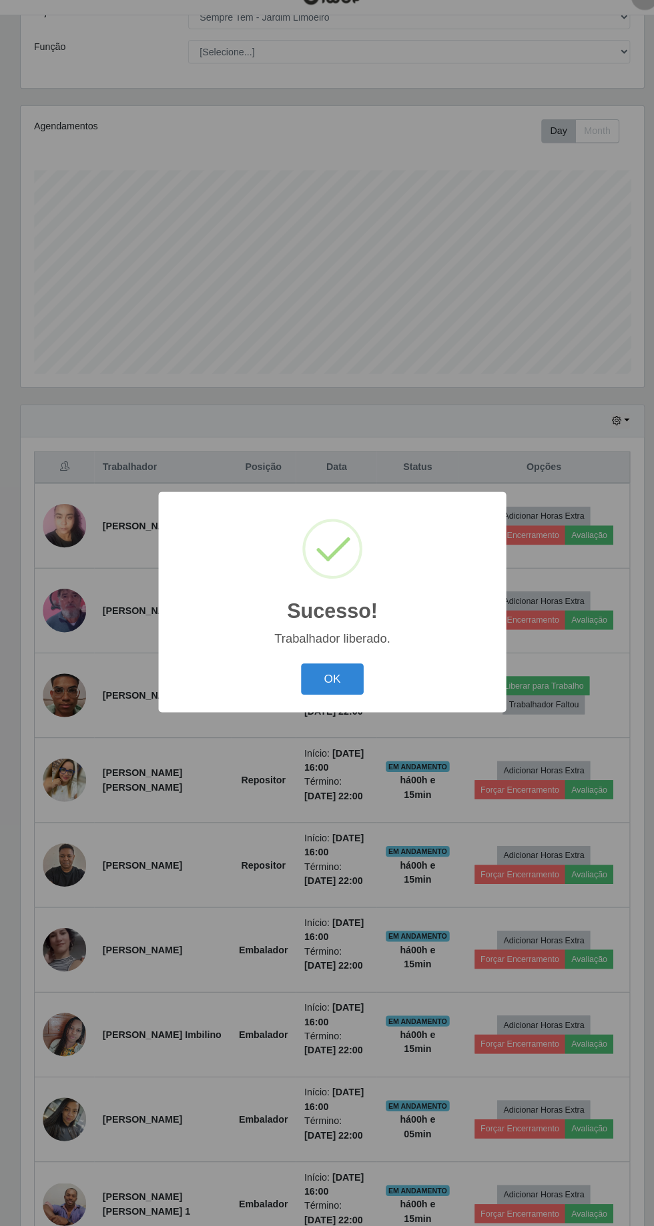
click at [346, 691] on button "OK" at bounding box center [327, 689] width 62 height 31
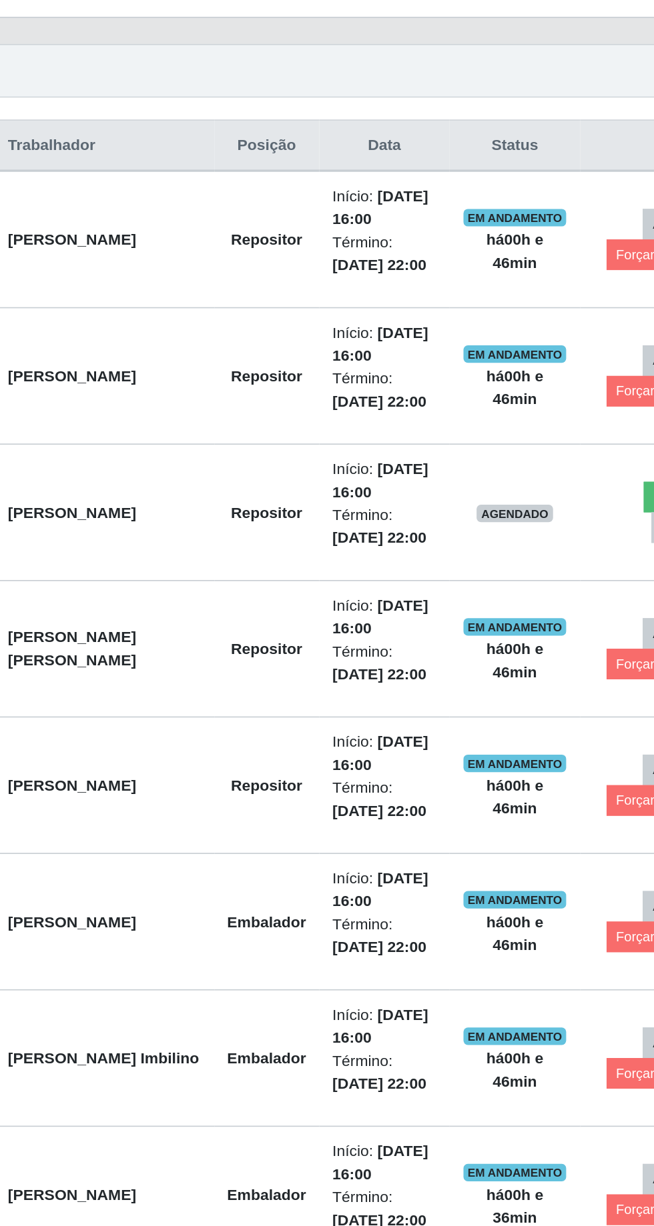
scroll to position [264, 0]
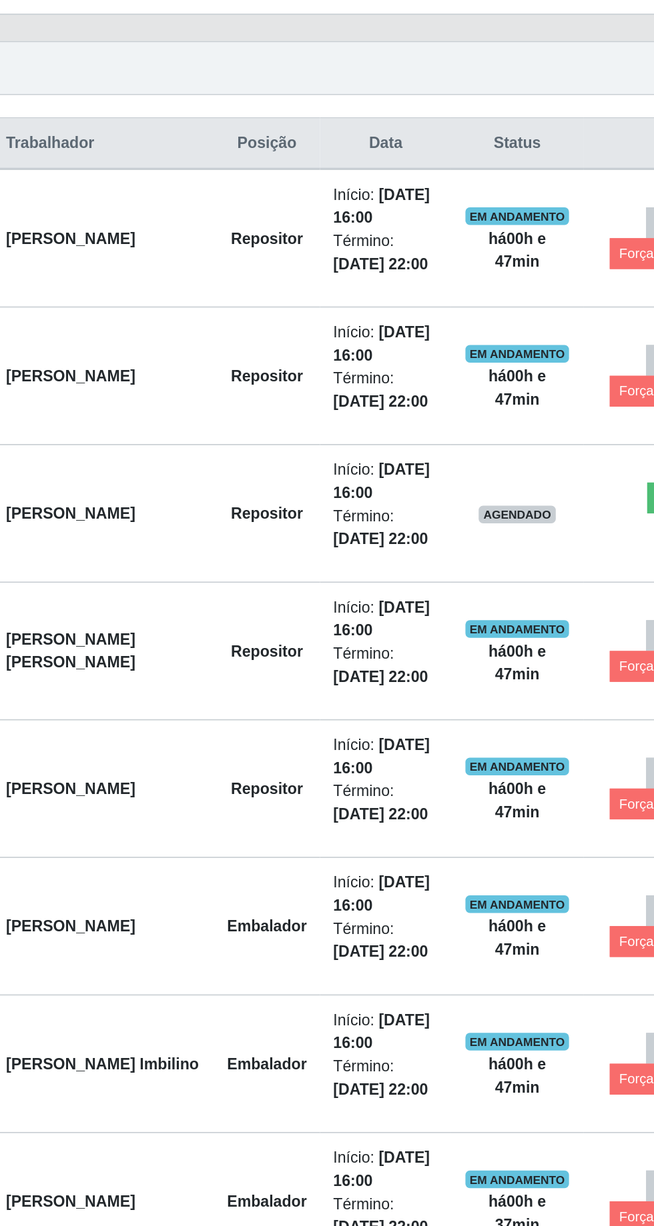
click at [227, 536] on td "Repositor" at bounding box center [259, 528] width 64 height 83
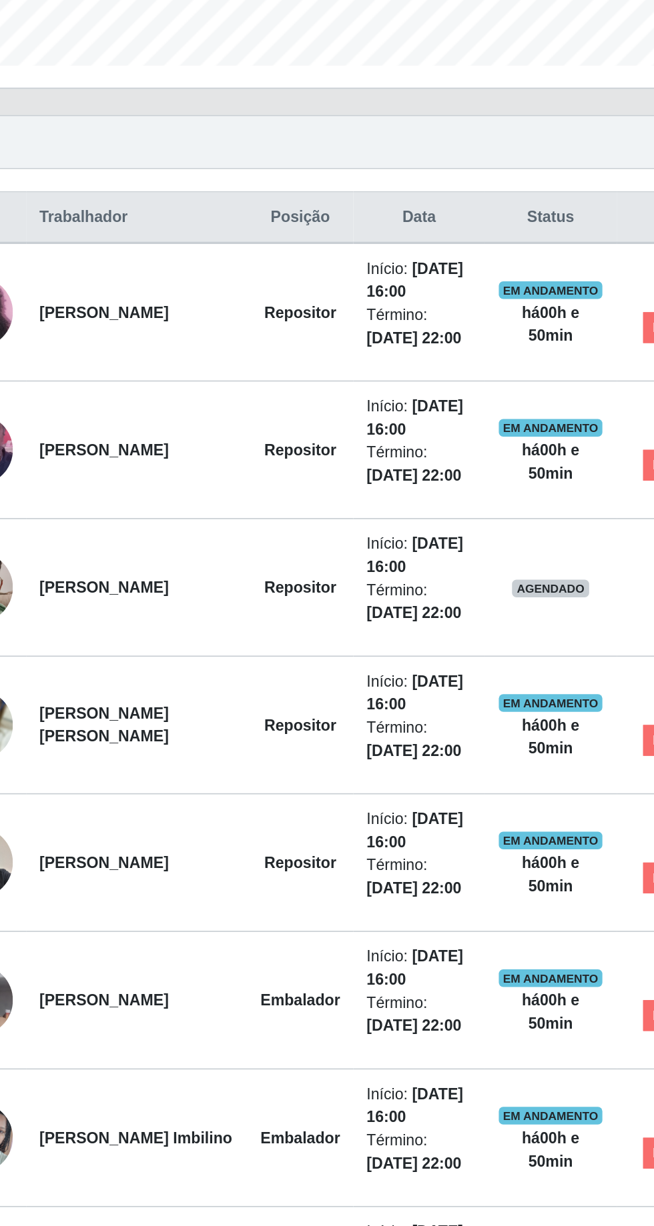
click at [184, 697] on td "[PERSON_NAME]" at bounding box center [160, 695] width 134 height 83
click at [205, 772] on td "[PERSON_NAME]" at bounding box center [160, 779] width 134 height 83
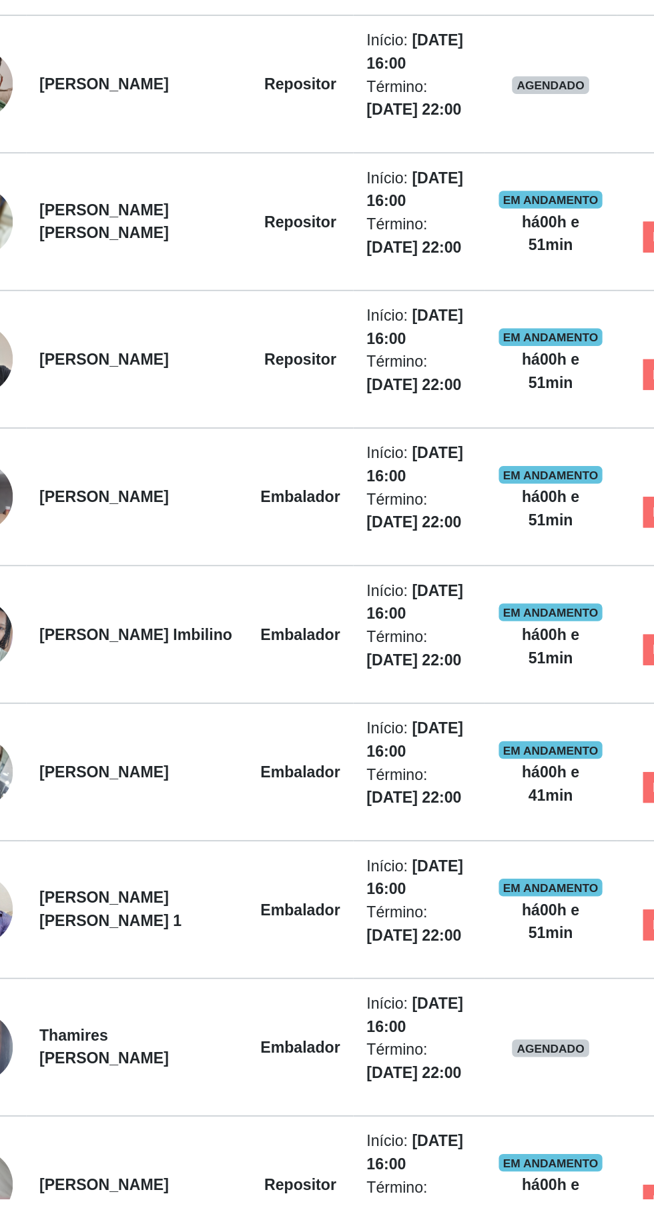
scroll to position [242, 0]
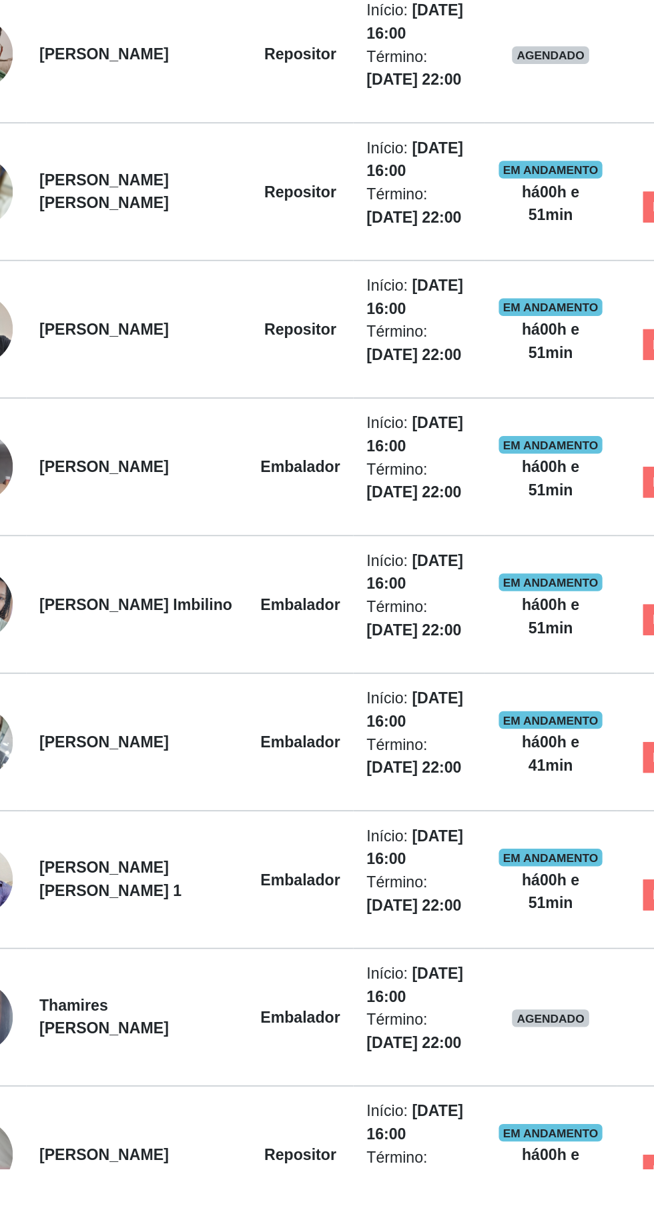
click at [185, 880] on strong "[PERSON_NAME] Imbilino" at bounding box center [159, 884] width 117 height 11
click at [204, 962] on td "[PERSON_NAME]" at bounding box center [160, 967] width 134 height 83
click at [184, 986] on td "[PERSON_NAME]" at bounding box center [160, 967] width 134 height 83
click at [208, 1044] on td "[PERSON_NAME] [PERSON_NAME] 1" at bounding box center [160, 1051] width 134 height 83
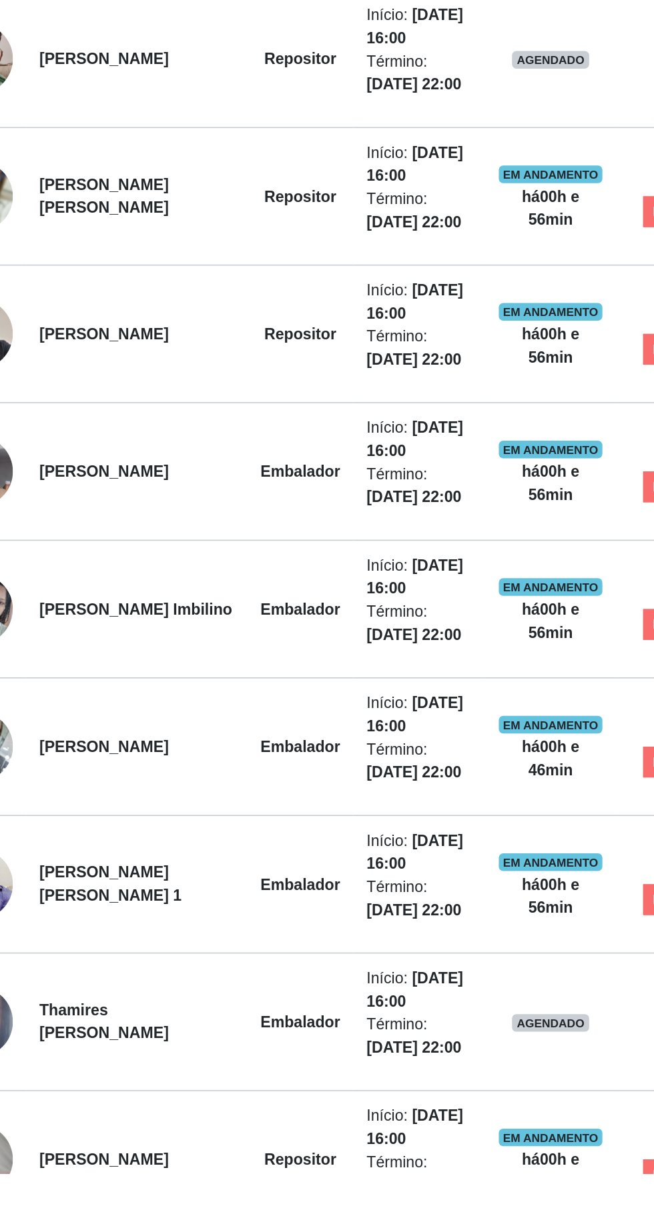
click at [193, 1226] on td "[PERSON_NAME]" at bounding box center [160, 1217] width 134 height 83
